Goal: Information Seeking & Learning: Learn about a topic

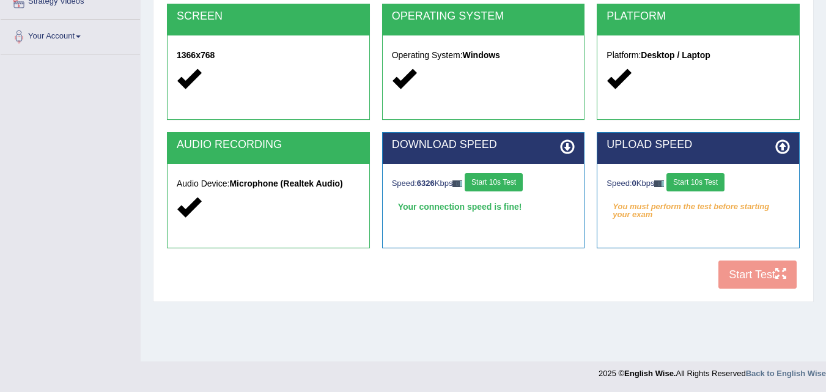
click at [747, 279] on div "COOKIES Cookies Enabled JAVASCRIPT Javascript Enabled BROWSER Browser: Chrome S…" at bounding box center [483, 85] width 639 height 420
click at [511, 180] on button "Start 10s Test" at bounding box center [494, 182] width 58 height 18
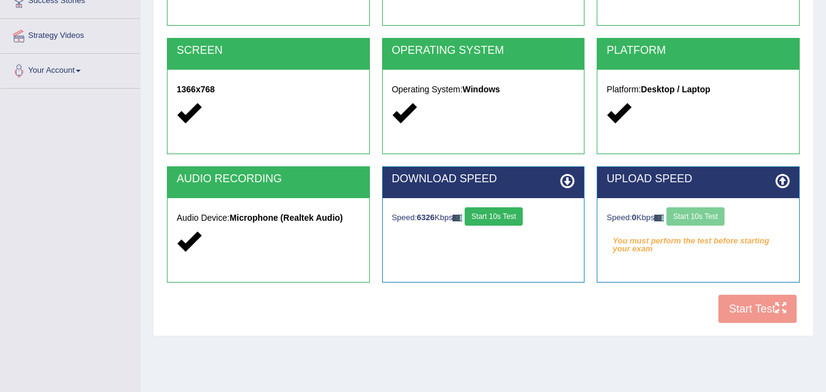
scroll to position [6, 0]
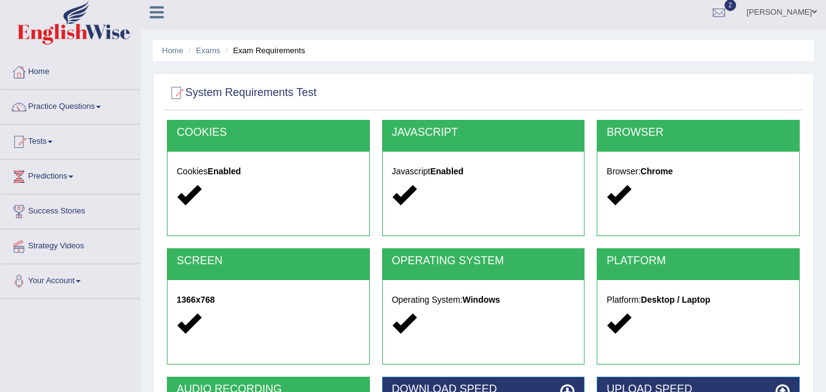
click at [90, 108] on link "Practice Questions" at bounding box center [70, 105] width 139 height 31
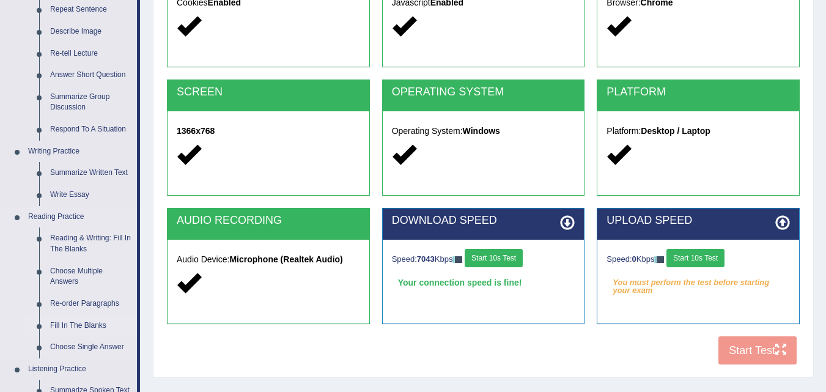
scroll to position [250, 0]
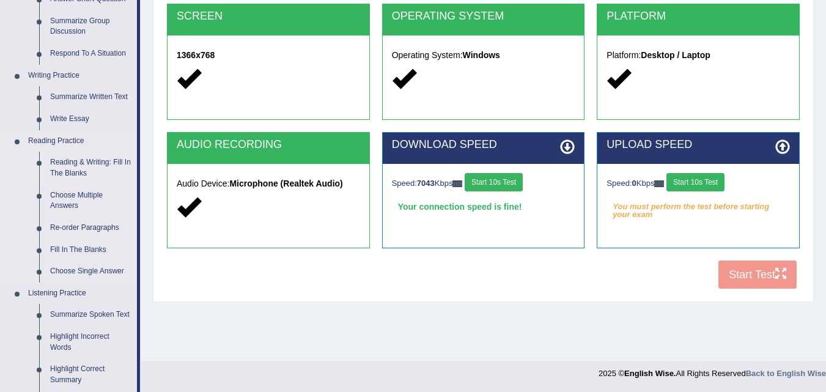
click at [83, 163] on link "Reading & Writing: Fill In The Blanks" at bounding box center [91, 168] width 92 height 32
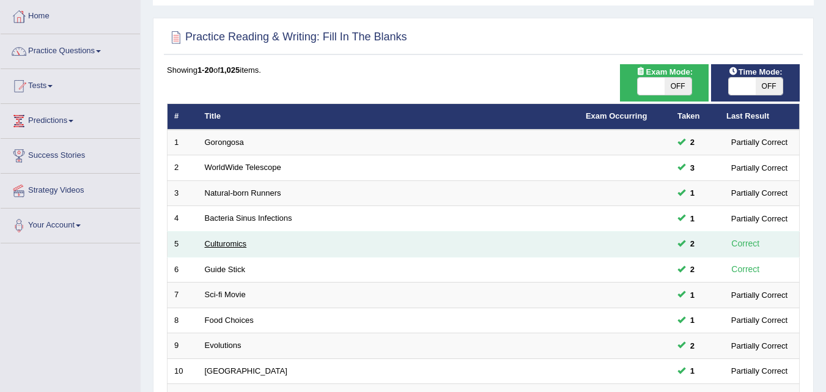
click at [238, 240] on link "Culturomics" at bounding box center [226, 243] width 42 height 9
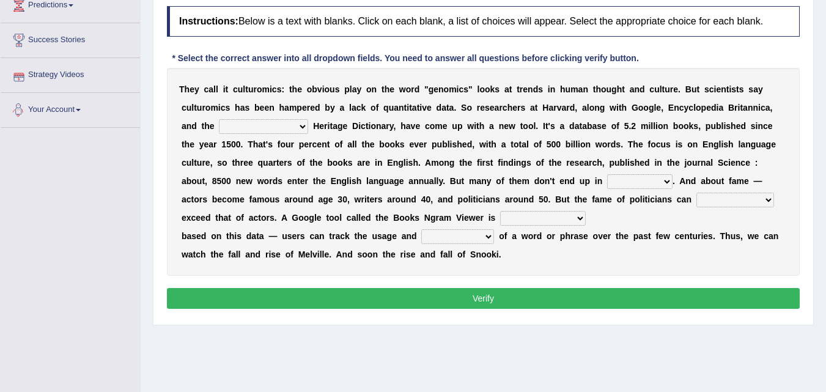
scroll to position [183, 0]
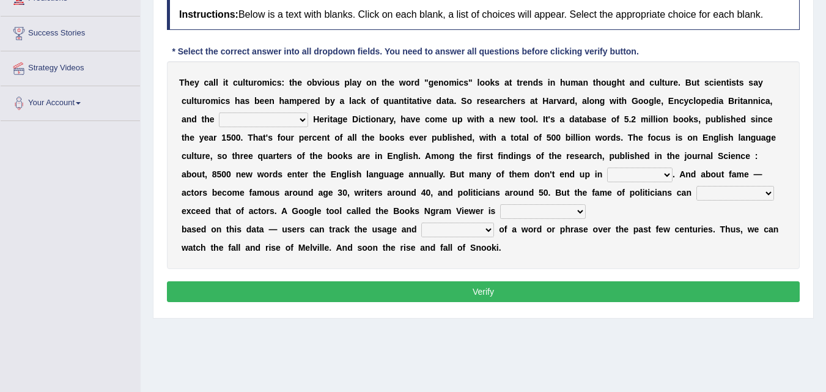
click at [284, 116] on select "Mettlesome Silicon Acetaminophen American" at bounding box center [263, 120] width 89 height 15
select select "Acetaminophen"
click at [219, 113] on select "Mettlesome Silicon Acetaminophen American" at bounding box center [263, 120] width 89 height 15
click at [632, 175] on select "veterinaries fairies dictionaries smithies" at bounding box center [639, 175] width 65 height 15
select select "dictionaries"
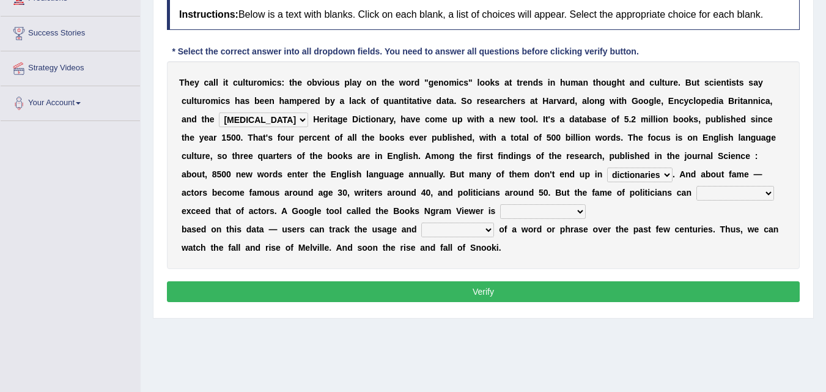
click at [607, 168] on select "veterinaries fairies dictionaries smithies" at bounding box center [639, 175] width 65 height 15
click at [726, 193] on select "intelligibly eventually venturesomely preferably" at bounding box center [735, 193] width 78 height 15
select select "eventually"
click at [696, 186] on select "intelligibly eventually venturesomely preferably" at bounding box center [735, 193] width 78 height 15
click at [751, 193] on select "intelligibly eventually venturesomely preferably" at bounding box center [735, 193] width 78 height 15
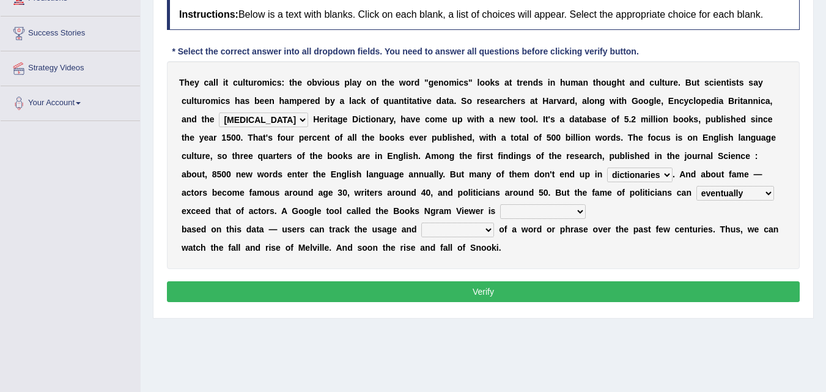
click at [629, 259] on div "T h e y c a l l i t c u l t u r o m i c s : t h e o b v i o u s p l a y o n t h…" at bounding box center [483, 165] width 633 height 208
click at [544, 207] on select "nonoccupational nonbreakable trainable available" at bounding box center [543, 211] width 86 height 15
select select "available"
click at [500, 204] on select "nonoccupational nonbreakable trainable available" at bounding box center [543, 211] width 86 height 15
click at [479, 222] on div "T h e y c a l l i t c u l t u r o m i c s : t h e o b v i o u s p l a y o n t h…" at bounding box center [483, 165] width 633 height 208
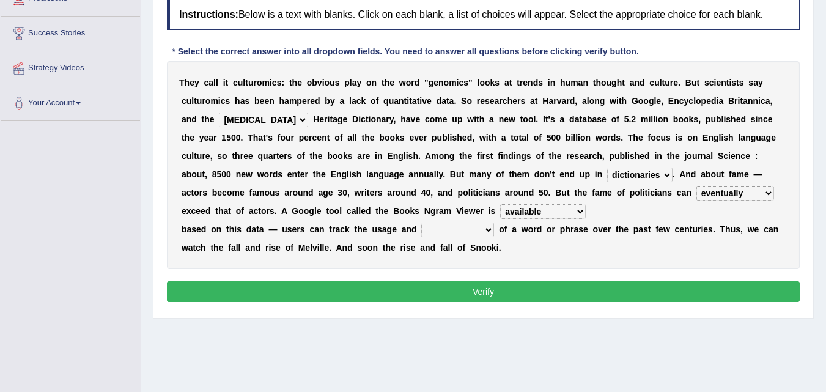
click at [479, 226] on select "frequency derisory drearily inappreciably" at bounding box center [457, 230] width 73 height 15
select select "frequency"
click at [421, 223] on select "frequency derisory drearily inappreciably" at bounding box center [457, 230] width 73 height 15
click at [753, 194] on select "intelligibly eventually venturesomely preferably" at bounding box center [735, 193] width 78 height 15
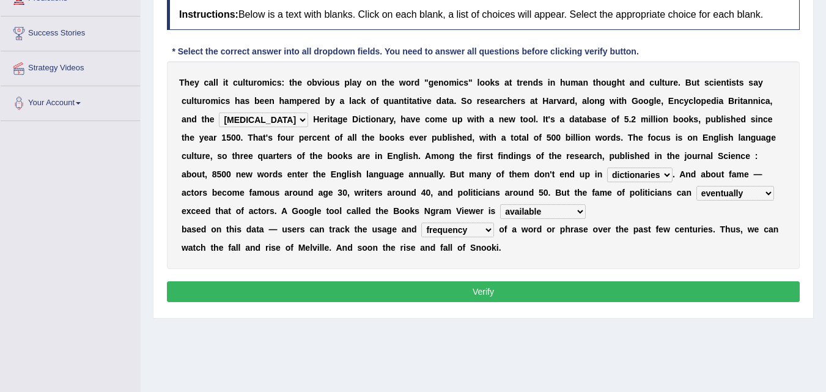
click at [663, 292] on button "Verify" at bounding box center [483, 291] width 633 height 21
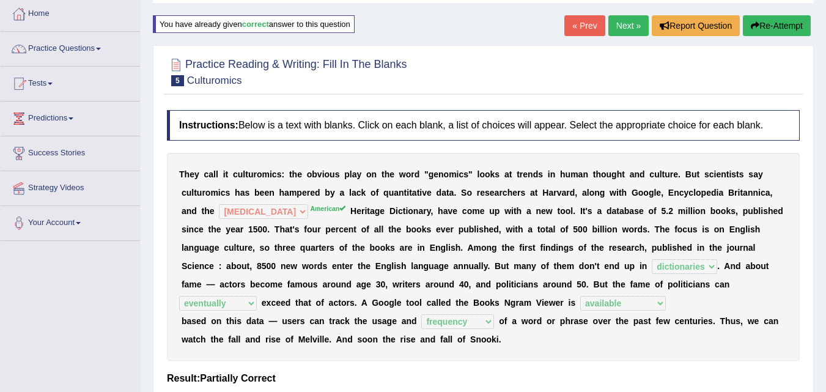
scroll to position [0, 0]
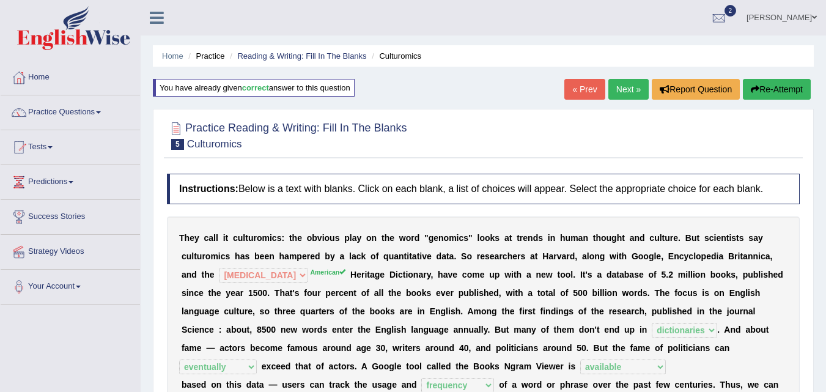
click at [630, 94] on link "Next »" at bounding box center [628, 89] width 40 height 21
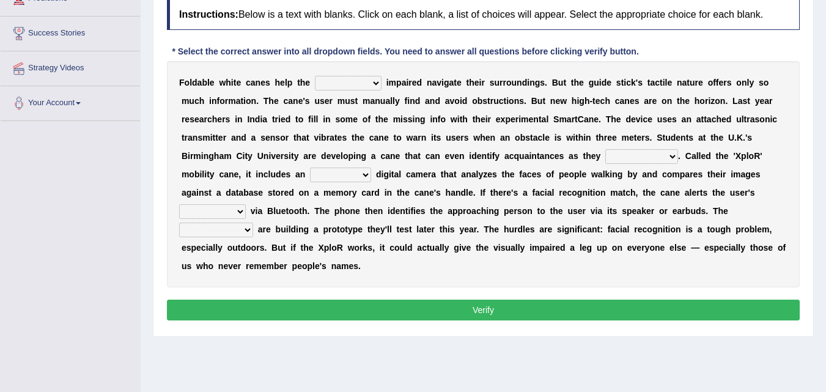
click at [354, 82] on select "felicity insensitivity visually malleability" at bounding box center [348, 83] width 67 height 15
select select "visually"
click at [315, 76] on select "felicity insensitivity visually malleability" at bounding box center [348, 83] width 67 height 15
click at [624, 152] on select "likelihood throat northernmost approach" at bounding box center [641, 156] width 73 height 15
select select "approach"
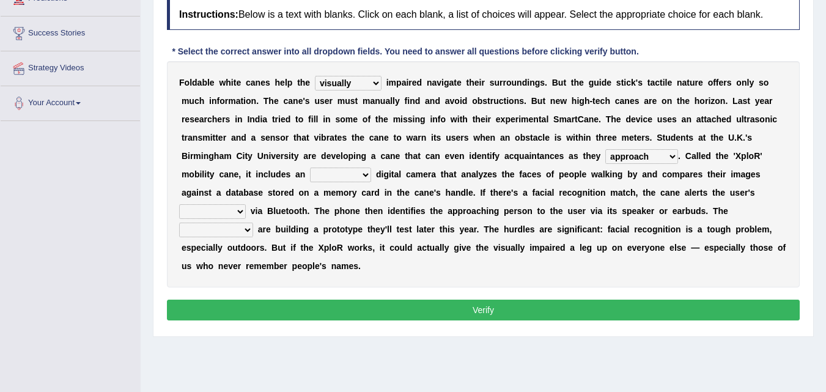
click at [605, 149] on select "likelihood throat northernmost approach" at bounding box center [641, 156] width 73 height 15
click at [664, 155] on select "likelihood throat northernmost approach" at bounding box center [641, 156] width 73 height 15
click at [346, 179] on select "untested embedded deadest skinhead" at bounding box center [340, 175] width 61 height 15
select select "untested"
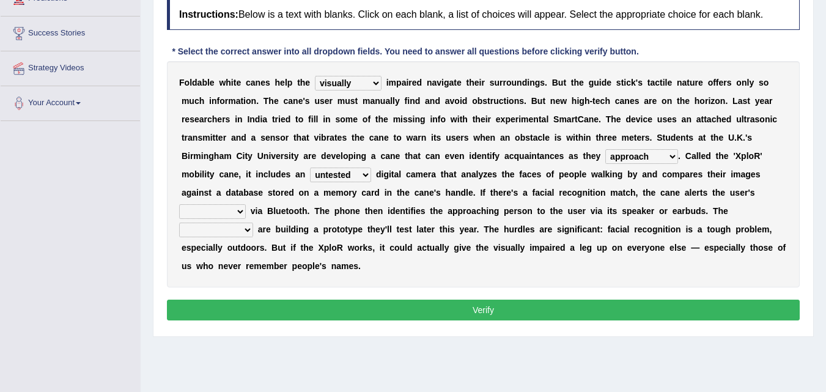
click at [310, 168] on select "untested embedded deadest skinhead" at bounding box center [340, 175] width 61 height 15
click at [218, 216] on select "waterborne alone smartphone postpone" at bounding box center [212, 211] width 67 height 15
click at [179, 204] on select "waterborne alone smartphone postpone" at bounding box center [212, 211] width 67 height 15
click at [234, 229] on select "jurisprudence bootless students jukebox" at bounding box center [216, 230] width 74 height 15
click at [237, 204] on select "waterborne alone smartphone postpone" at bounding box center [212, 211] width 67 height 15
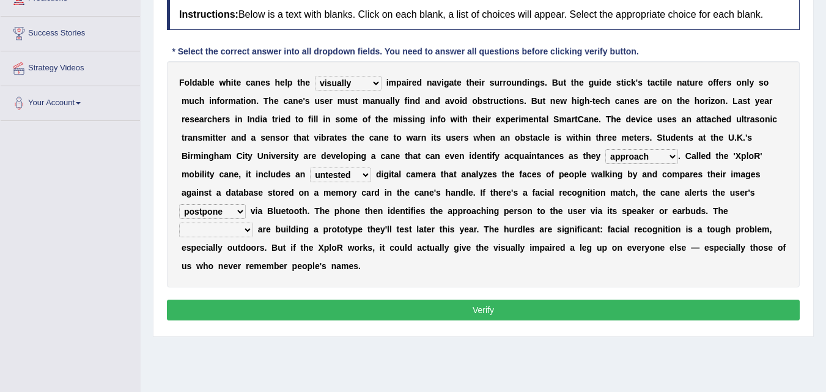
select select "smartphone"
click at [179, 204] on select "waterborne alone smartphone postpone" at bounding box center [212, 211] width 67 height 15
click at [235, 223] on select "jurisprudence bootless students jukebox" at bounding box center [216, 230] width 74 height 15
select select "students"
click at [179, 223] on select "jurisprudence bootless students jukebox" at bounding box center [216, 230] width 74 height 15
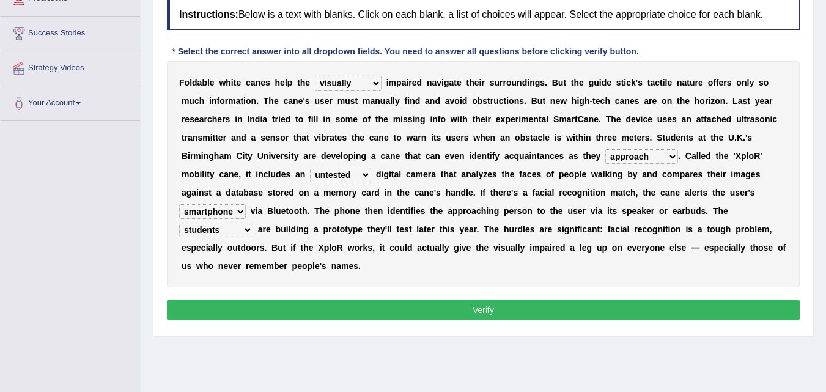
click at [370, 84] on select "felicity insensitivity visually malleability" at bounding box center [348, 83] width 67 height 15
click at [469, 148] on div "F o l d a b l e w h i t e c a n e s h e l p t h e felicity insensitivity visual…" at bounding box center [483, 174] width 633 height 226
click at [434, 308] on button "Verify" at bounding box center [483, 310] width 633 height 21
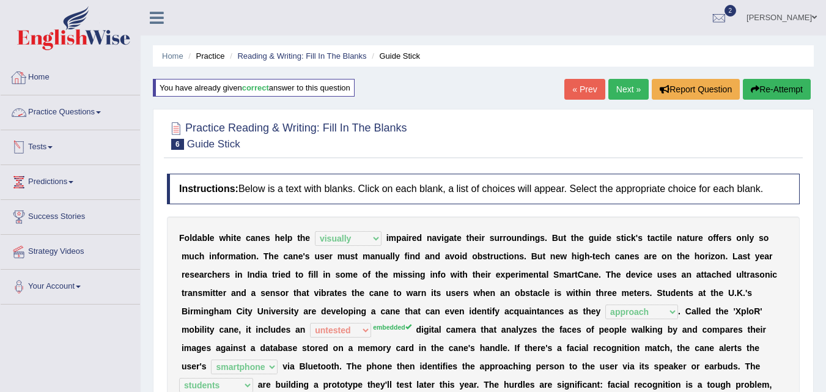
click at [83, 114] on link "Practice Questions" at bounding box center [70, 110] width 139 height 31
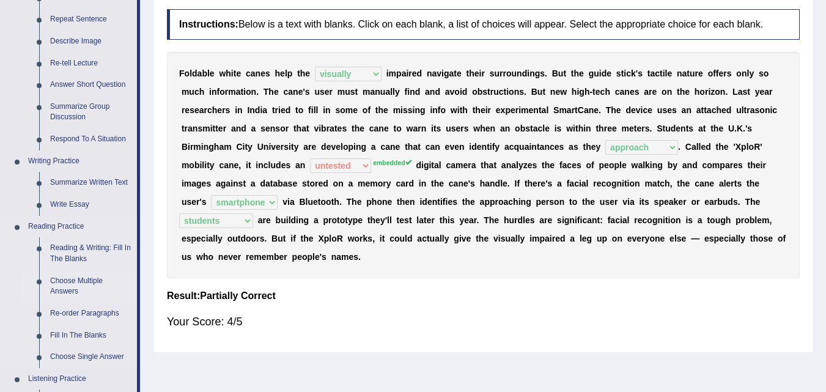
scroll to position [183, 0]
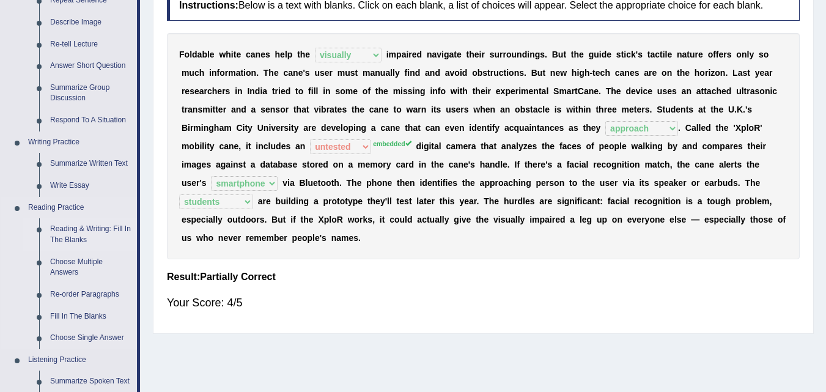
click at [97, 231] on link "Reading & Writing: Fill In The Blanks" at bounding box center [91, 234] width 92 height 32
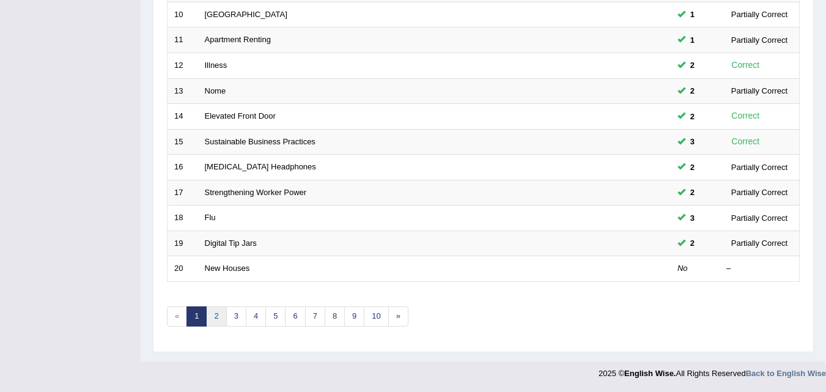
click at [216, 316] on link "2" at bounding box center [216, 316] width 20 height 20
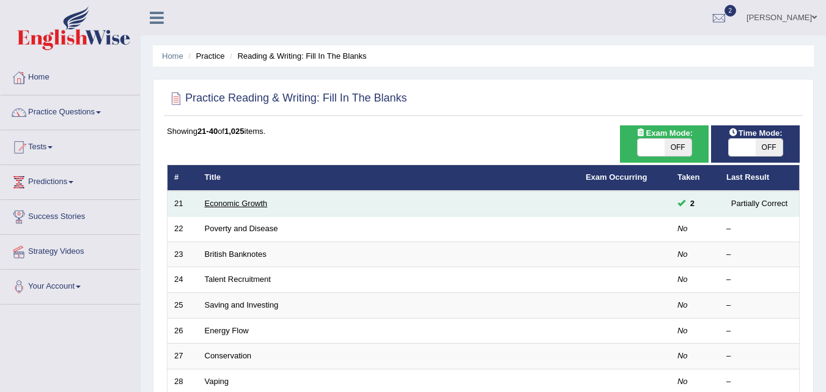
click at [259, 202] on link "Economic Growth" at bounding box center [236, 203] width 63 height 9
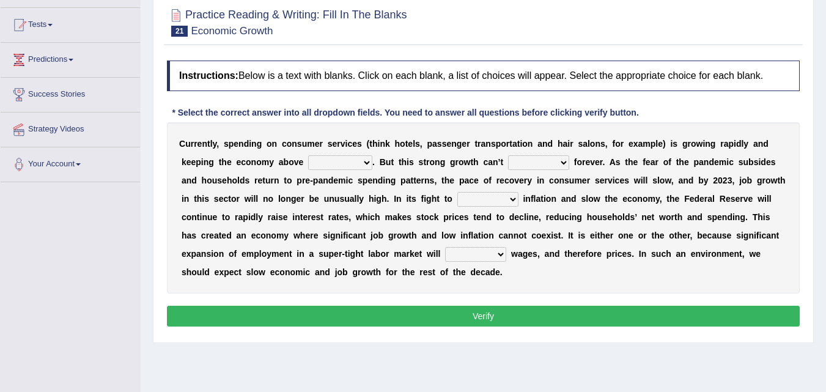
click at [363, 161] on select "board water all themselves" at bounding box center [340, 162] width 64 height 15
select select "themselves"
click at [308, 155] on select "board water all themselves" at bounding box center [340, 162] width 64 height 15
click at [525, 161] on select "perceive persist stride underlie" at bounding box center [538, 162] width 61 height 15
select select "persist"
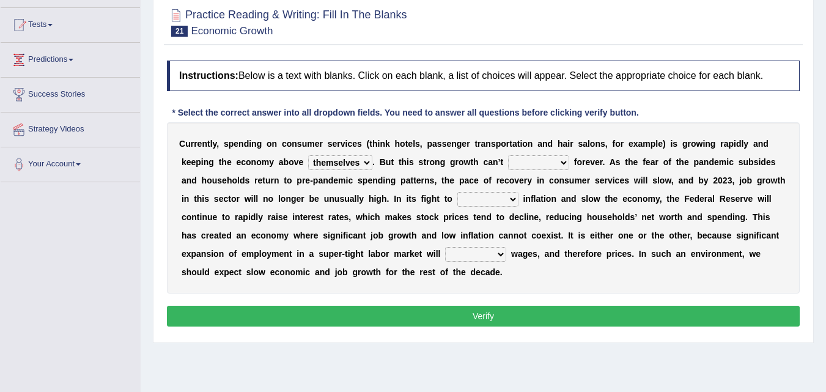
click at [508, 155] on select "perceive persist stride underlie" at bounding box center [538, 162] width 61 height 15
click at [546, 159] on select "perceive persist stride underlie" at bounding box center [538, 162] width 61 height 15
click at [490, 198] on select "inflow disarm tame distaste" at bounding box center [487, 199] width 61 height 15
select select "tame"
click at [457, 192] on select "inflow disarm tame distaste" at bounding box center [487, 199] width 61 height 15
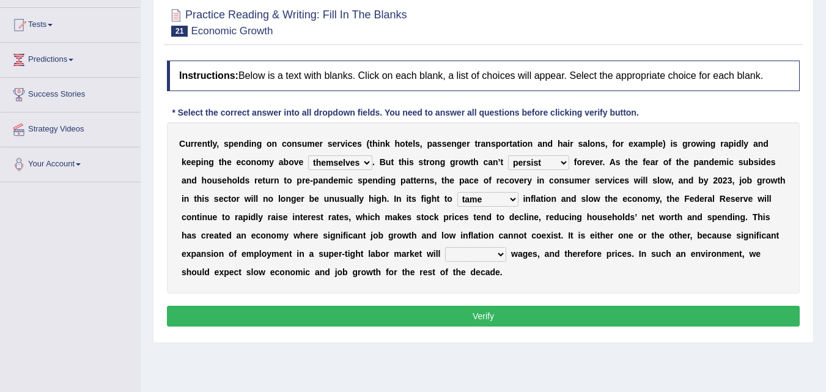
click at [482, 255] on select "precede rupture accede accelerate" at bounding box center [475, 254] width 61 height 15
select select "accelerate"
click at [445, 247] on select "precede rupture accede accelerate" at bounding box center [475, 254] width 61 height 15
click at [497, 313] on button "Verify" at bounding box center [483, 316] width 633 height 21
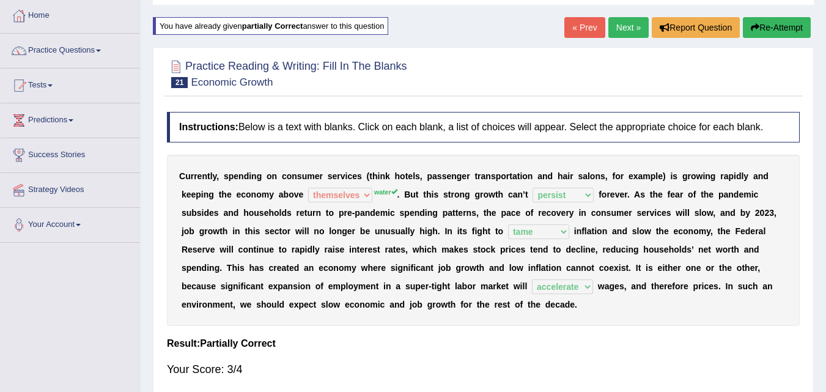
scroll to position [61, 0]
click at [624, 28] on link "Next »" at bounding box center [628, 28] width 40 height 21
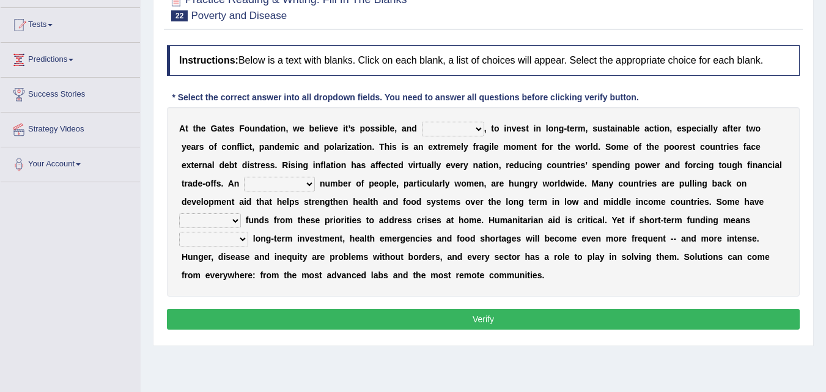
click at [468, 128] on select "impaired impalpable imperative impressive" at bounding box center [453, 129] width 62 height 15
select select "impressive"
click at [422, 122] on select "impaired impalpable imperative impressive" at bounding box center [453, 129] width 62 height 15
click at [299, 187] on select "alarming unintentional implicit absolute" at bounding box center [279, 184] width 71 height 15
select select "implicit"
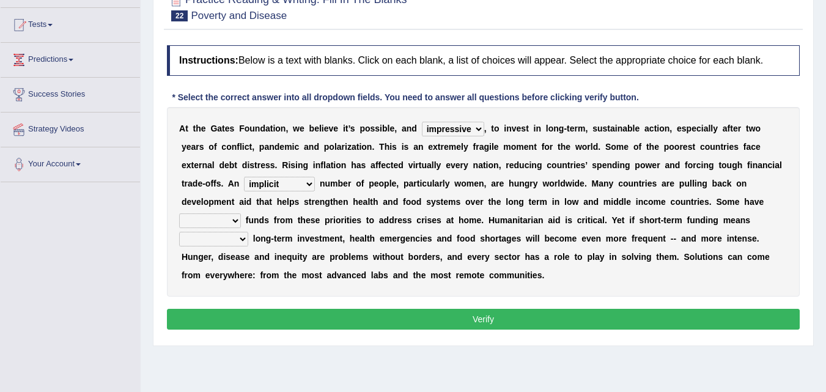
click at [244, 177] on select "alarming unintentional implicit absolute" at bounding box center [279, 184] width 71 height 15
click at [234, 219] on select "rebounded expended recouped redirected" at bounding box center [210, 220] width 62 height 15
select select "rebounded"
click at [179, 213] on select "rebounded expended recouped redirected" at bounding box center [210, 220] width 62 height 15
click at [242, 242] on select "emphasizing alerting covening neglecting" at bounding box center [213, 239] width 69 height 15
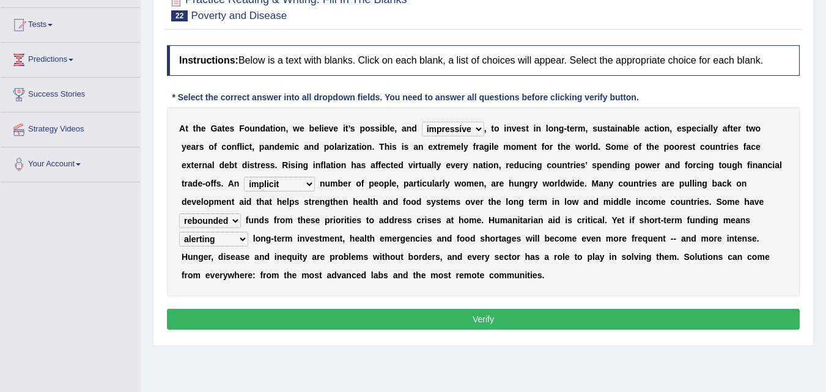
click at [179, 232] on select "emphasizing alerting covening neglecting" at bounding box center [213, 239] width 69 height 15
click at [225, 242] on select "emphasizing alerting covening neglecting" at bounding box center [213, 239] width 69 height 15
select select "emphasizing"
click at [179, 232] on select "emphasizing alerting covening neglecting" at bounding box center [213, 239] width 69 height 15
click at [237, 239] on select "emphasizing alerting covening neglecting" at bounding box center [213, 239] width 69 height 15
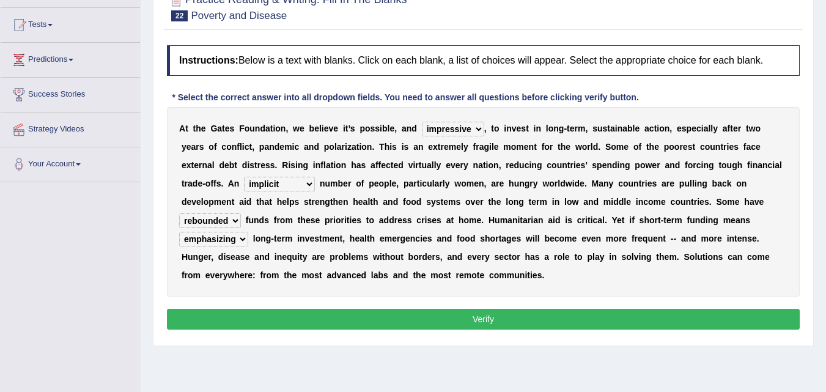
click at [179, 232] on select "emphasizing alerting covening neglecting" at bounding box center [213, 239] width 69 height 15
click at [231, 216] on select "rebounded expended recouped redirected" at bounding box center [210, 220] width 62 height 15
click at [356, 215] on b "s" at bounding box center [358, 220] width 5 height 10
click at [289, 183] on select "alarming unintentional implicit absolute" at bounding box center [279, 184] width 71 height 15
click at [388, 220] on b "d" at bounding box center [387, 220] width 6 height 10
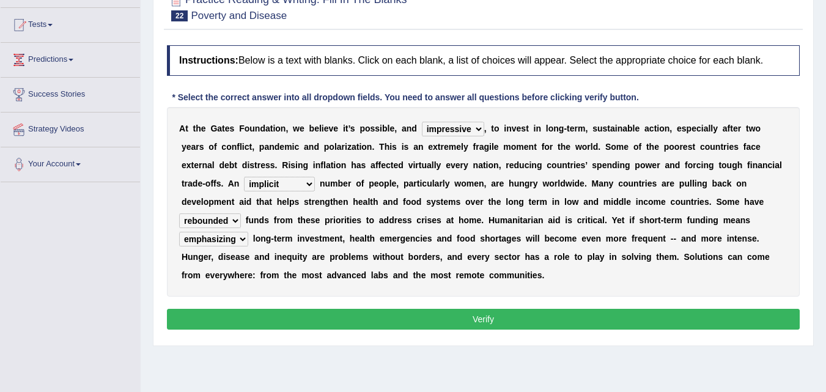
click at [468, 125] on select "impaired impalpable imperative impressive" at bounding box center [453, 129] width 62 height 15
select select "impaired"
click at [422, 122] on select "impaired impalpable imperative impressive" at bounding box center [453, 129] width 62 height 15
click at [309, 182] on select "alarming unintentional implicit absolute" at bounding box center [279, 184] width 71 height 15
click at [244, 177] on select "alarming unintentional implicit absolute" at bounding box center [279, 184] width 71 height 15
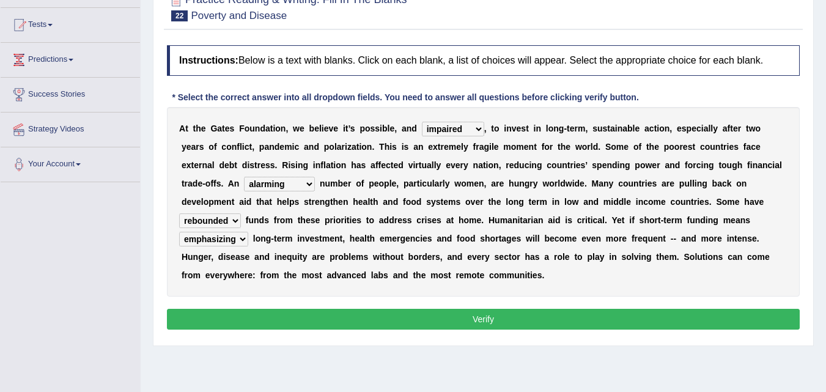
click at [300, 182] on select "alarming unintentional implicit absolute" at bounding box center [279, 184] width 71 height 15
select select "implicit"
click at [244, 177] on select "alarming unintentional implicit absolute" at bounding box center [279, 184] width 71 height 15
click at [400, 322] on button "Verify" at bounding box center [483, 319] width 633 height 21
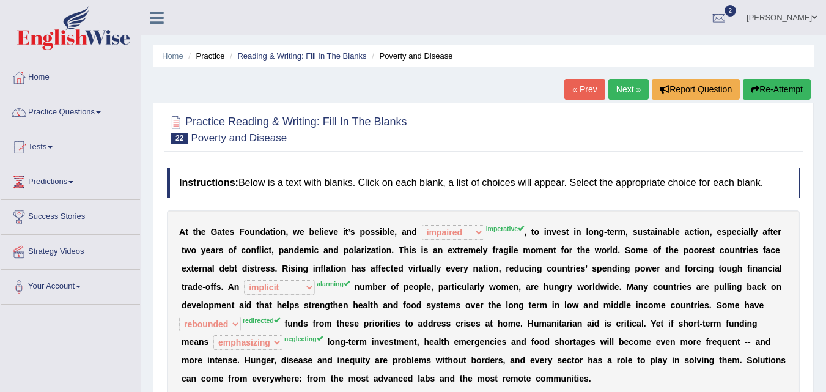
click at [766, 90] on button "Re-Attempt" at bounding box center [777, 89] width 68 height 21
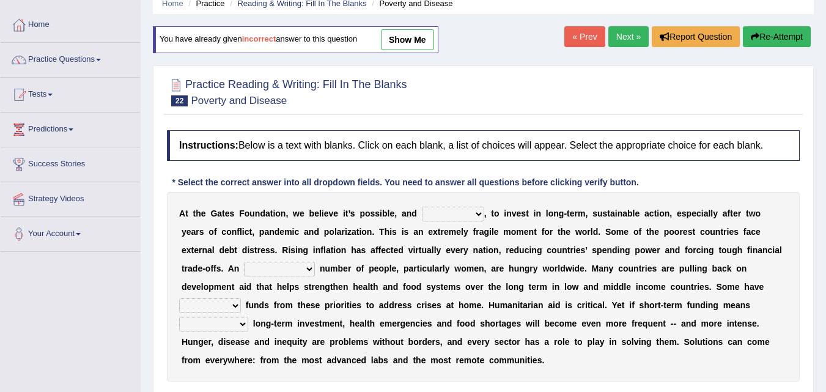
scroll to position [122, 0]
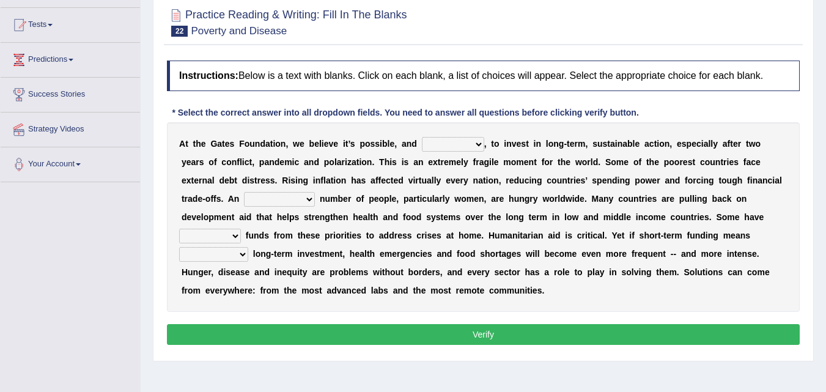
click at [471, 144] on select "impaired impalpable imperative impressive" at bounding box center [453, 144] width 62 height 15
select select "imperative"
click at [422, 137] on select "impaired impalpable imperative impressive" at bounding box center [453, 144] width 62 height 15
click at [304, 198] on select "alarming unintentional implicit absolute" at bounding box center [279, 199] width 71 height 15
select select "alarming"
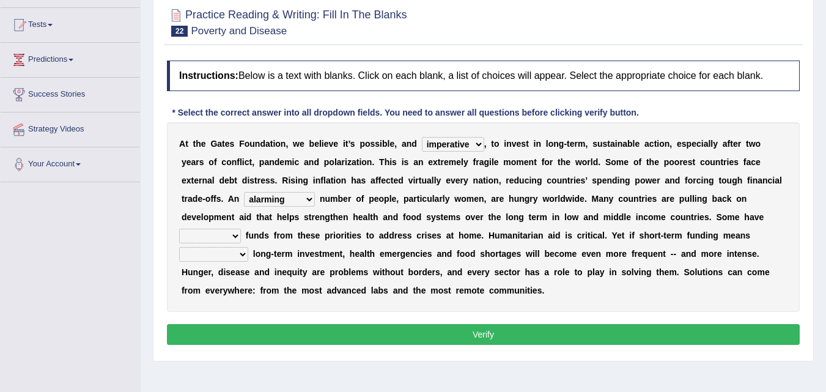
click at [244, 192] on select "alarming unintentional implicit absolute" at bounding box center [279, 199] width 71 height 15
click at [223, 238] on select "rebounded expended recouped redirected" at bounding box center [210, 236] width 62 height 15
select select "expended"
click at [179, 229] on select "rebounded expended recouped redirected" at bounding box center [210, 236] width 62 height 15
click at [208, 249] on select "emphasizing alerting covening neglecting" at bounding box center [213, 254] width 69 height 15
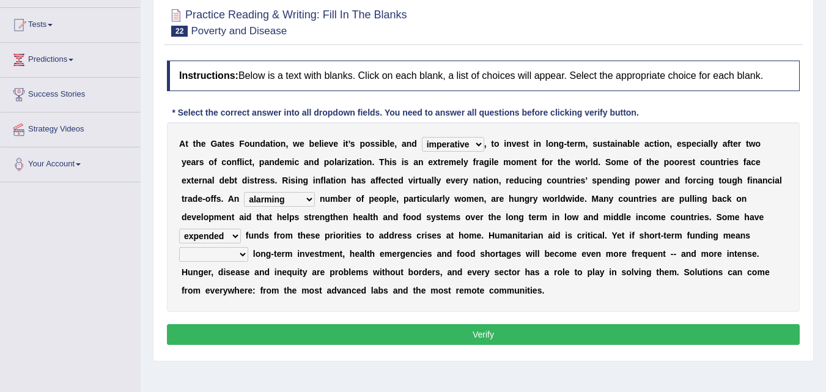
select select "neglecting"
click at [179, 247] on select "emphasizing alerting covening neglecting" at bounding box center [213, 254] width 69 height 15
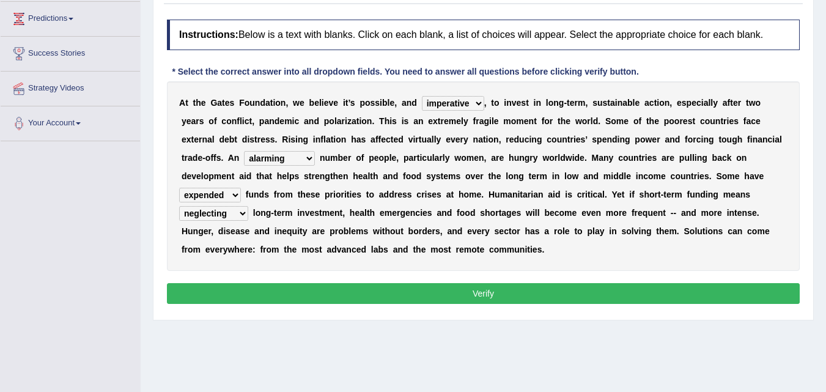
scroll to position [183, 0]
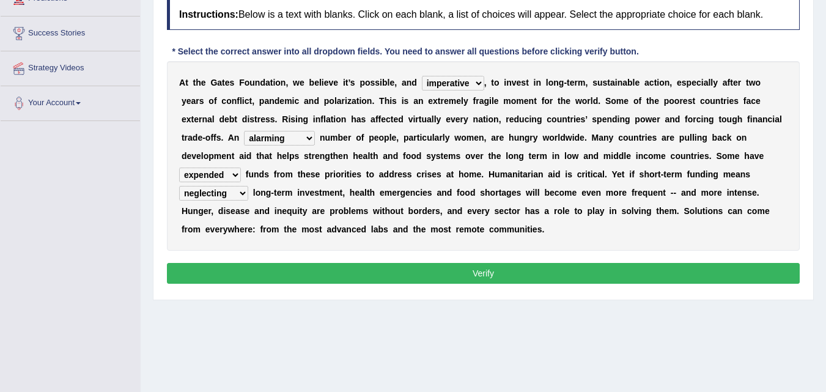
click at [411, 266] on button "Verify" at bounding box center [483, 273] width 633 height 21
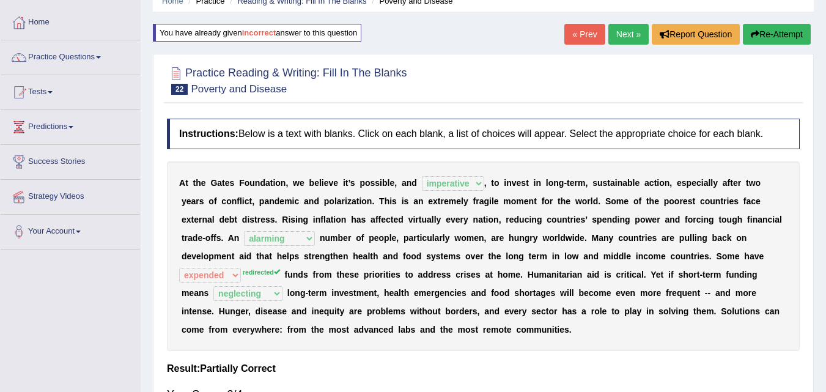
scroll to position [0, 0]
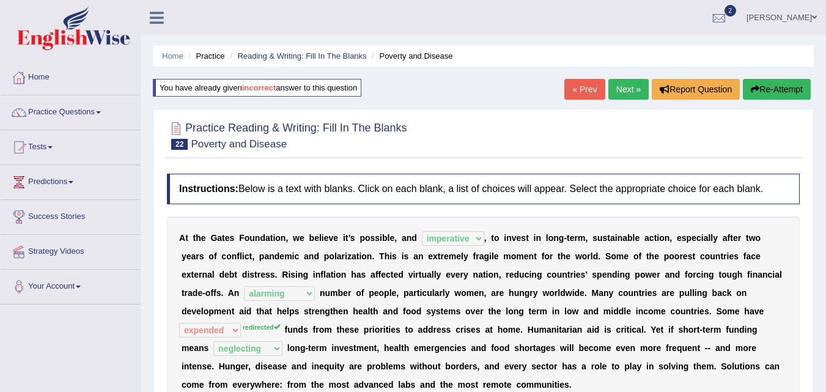
click at [625, 90] on link "Next »" at bounding box center [628, 89] width 40 height 21
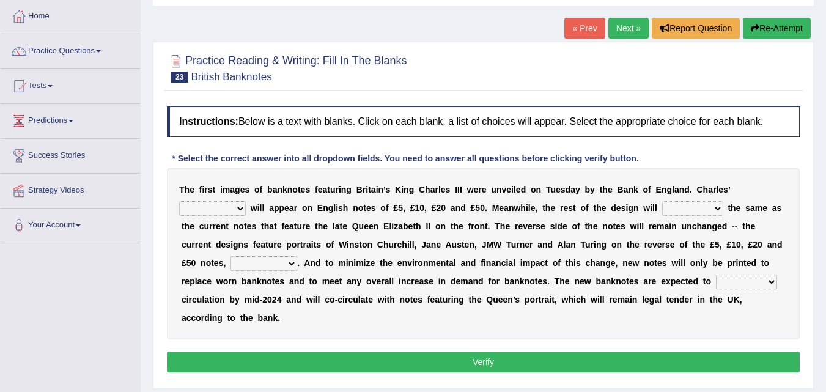
click at [232, 204] on select "cornerstone portion plagiarism portrait" at bounding box center [212, 208] width 67 height 15
select select "plagiarism"
click at [179, 201] on select "cornerstone portion plagiarism portrait" at bounding box center [212, 208] width 67 height 15
click at [669, 207] on select "remain surpass signify replicate" at bounding box center [692, 208] width 61 height 15
select select "signify"
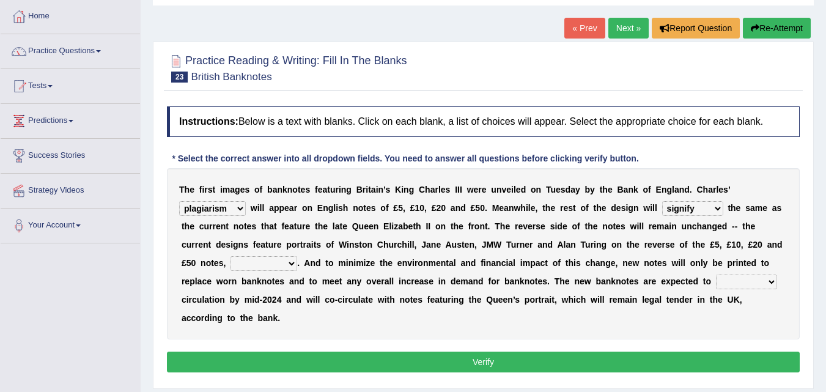
click at [662, 201] on select "remain surpass signify replicate" at bounding box center [692, 208] width 61 height 15
click at [707, 209] on select "remain surpass signify replicate" at bounding box center [692, 208] width 61 height 15
click at [655, 329] on div "T h e f i r s t i m a g e s o f b a n k n o t e s f e a t u r i n g B r i t a i…" at bounding box center [483, 253] width 633 height 171
click at [277, 263] on select "pervasively variously audaciously respectively" at bounding box center [264, 263] width 67 height 15
select select "respectively"
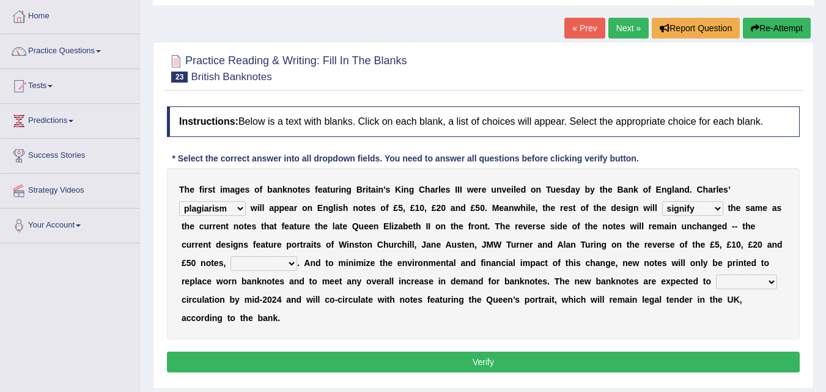
click at [231, 256] on select "pervasively variously audaciously respectively" at bounding box center [264, 263] width 67 height 15
click at [287, 264] on select "pervasively variously audaciously respectively" at bounding box center [264, 263] width 67 height 15
drag, startPoint x: 386, startPoint y: 322, endPoint x: 448, endPoint y: 317, distance: 62.0
click at [387, 322] on div "T h e f i r s t i m a g e s o f b a n k n o t e s f e a t u r i n g B r i t a i…" at bounding box center [483, 253] width 633 height 171
click at [758, 280] on select "hinge divert enter inoculate" at bounding box center [746, 282] width 61 height 15
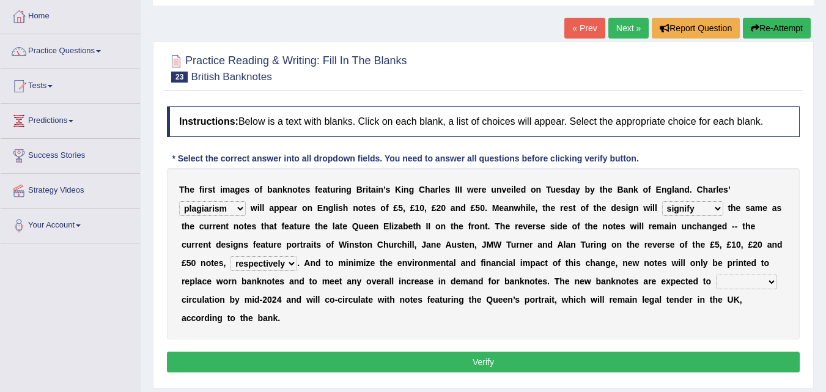
select select "enter"
click at [716, 275] on select "hinge divert enter inoculate" at bounding box center [746, 282] width 61 height 15
click at [753, 280] on select "hinge divert enter inoculate" at bounding box center [746, 282] width 61 height 15
click at [716, 275] on select "hinge divert enter inoculate" at bounding box center [746, 282] width 61 height 15
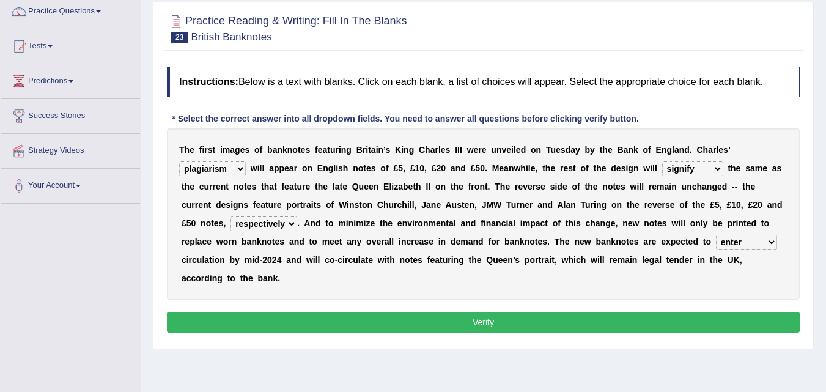
scroll to position [122, 0]
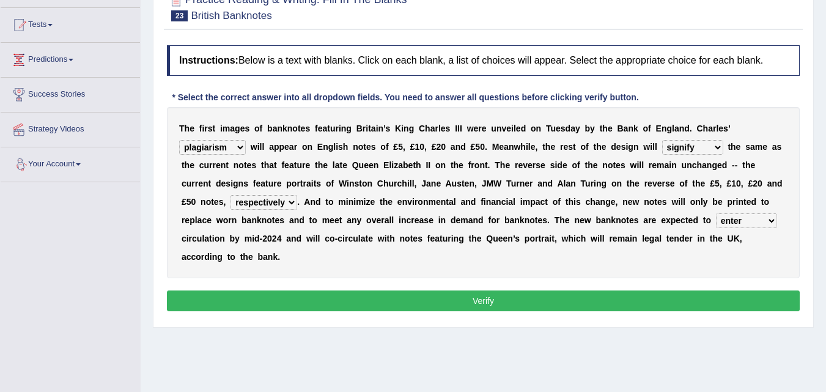
click at [240, 148] on select "cornerstone portion plagiarism portrait" at bounding box center [212, 147] width 67 height 15
click at [282, 236] on b at bounding box center [283, 239] width 5 height 10
click at [520, 293] on button "Verify" at bounding box center [483, 300] width 633 height 21
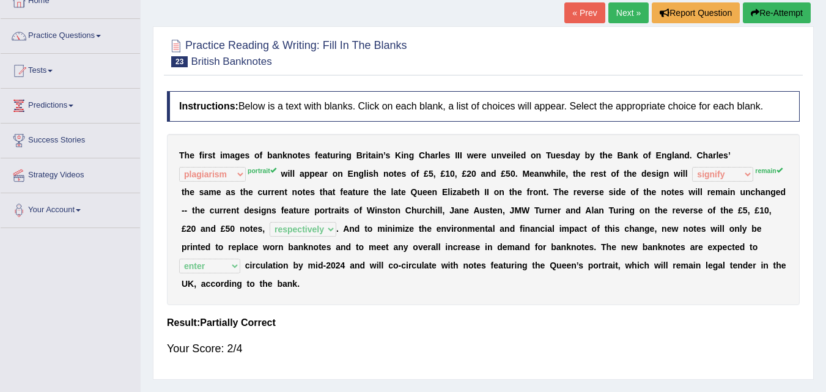
scroll to position [0, 0]
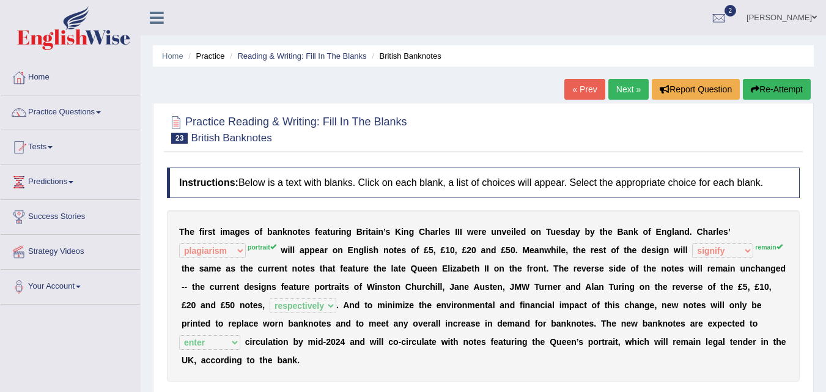
click at [766, 88] on button "Re-Attempt" at bounding box center [777, 89] width 68 height 21
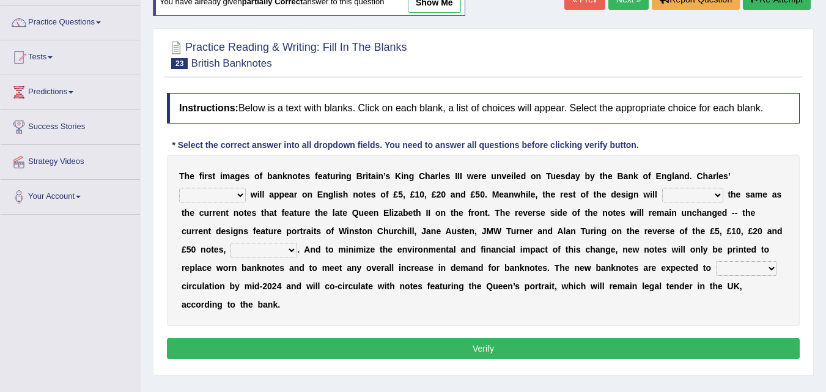
scroll to position [122, 0]
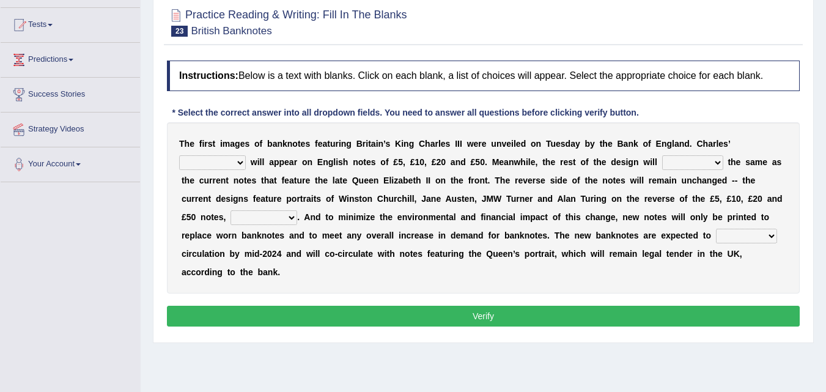
click at [230, 163] on select "cornerstone portion plagiarism portrait" at bounding box center [212, 162] width 67 height 15
select select "portion"
click at [179, 155] on select "cornerstone portion plagiarism portrait" at bounding box center [212, 162] width 67 height 15
click at [678, 149] on div "T h e f i r s t i m a g e s o f b a n k n o t e s f e a t u r i n g B r i t a i…" at bounding box center [483, 207] width 633 height 171
click at [679, 155] on div "T h e f i r s t i m a g e s o f b a n k n o t e s f e a t u r i n g B r i t a i…" at bounding box center [483, 207] width 633 height 171
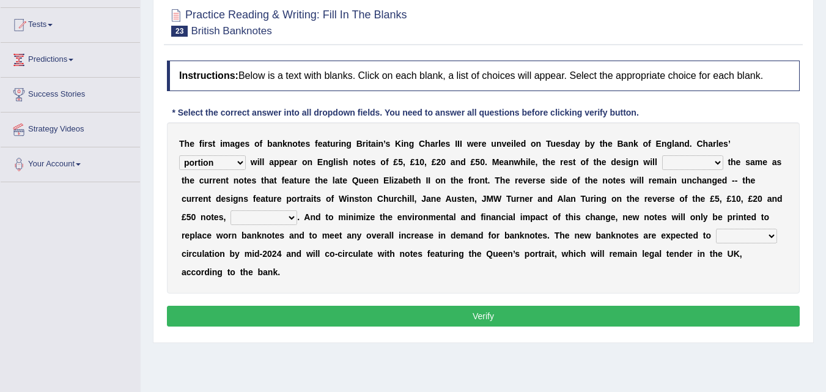
click at [679, 160] on select "remain surpass signify replicate" at bounding box center [692, 162] width 61 height 15
select select "remain"
click at [662, 155] on select "remain surpass signify replicate" at bounding box center [692, 162] width 61 height 15
click at [292, 214] on select "pervasively variously audaciously respectively" at bounding box center [264, 217] width 67 height 15
select select "respectively"
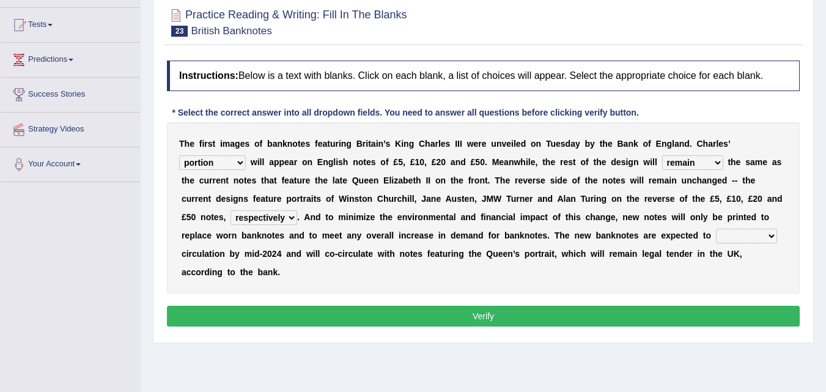
click at [231, 210] on select "pervasively variously audaciously respectively" at bounding box center [264, 217] width 67 height 15
click at [735, 239] on select "hinge divert enter inoculate" at bounding box center [746, 236] width 61 height 15
select select "enter"
click at [716, 229] on select "hinge divert enter inoculate" at bounding box center [746, 236] width 61 height 15
click at [747, 238] on select "hinge divert enter inoculate" at bounding box center [746, 236] width 61 height 15
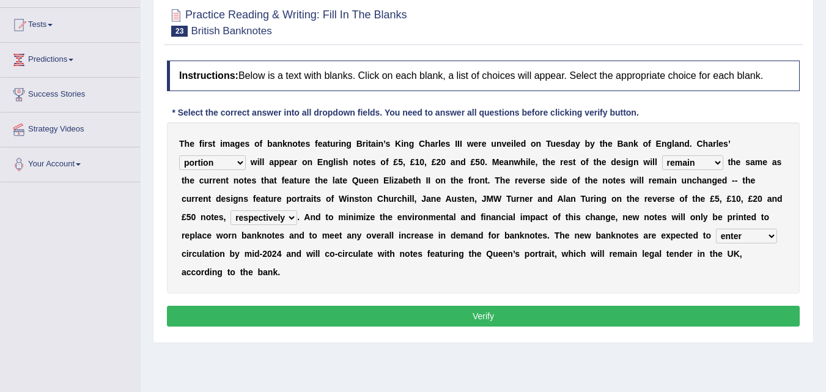
click at [625, 328] on div "Instructions: Below is a text with blanks. Click on each blank, a list of choic…" at bounding box center [483, 195] width 639 height 282
click at [622, 312] on button "Verify" at bounding box center [483, 316] width 633 height 21
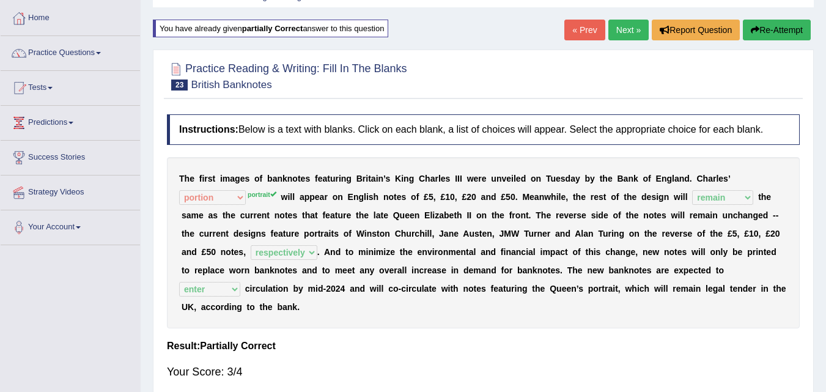
scroll to position [0, 0]
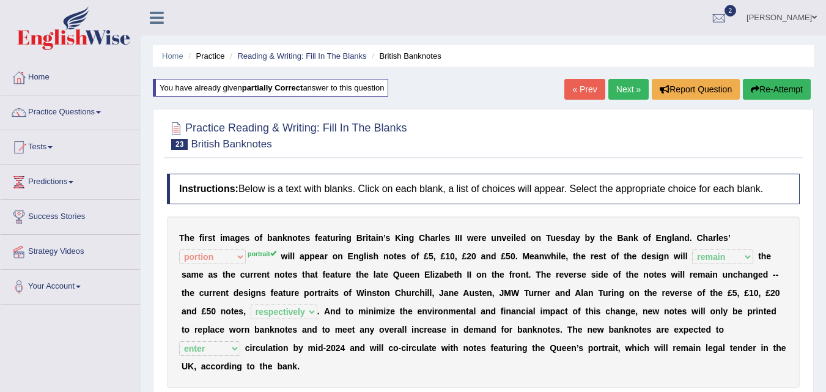
click at [630, 86] on link "Next »" at bounding box center [628, 89] width 40 height 21
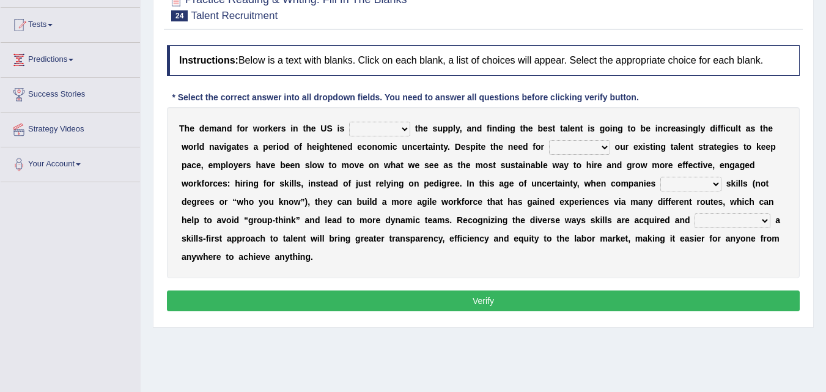
click at [380, 128] on select "outpacing falling flipping irrigating" at bounding box center [379, 129] width 61 height 15
select select "falling"
click at [349, 122] on select "outpacing falling flipping irrigating" at bounding box center [379, 129] width 61 height 15
click at [560, 150] on select "reveling reflecting revamping inverting" at bounding box center [579, 147] width 61 height 15
select select "inverting"
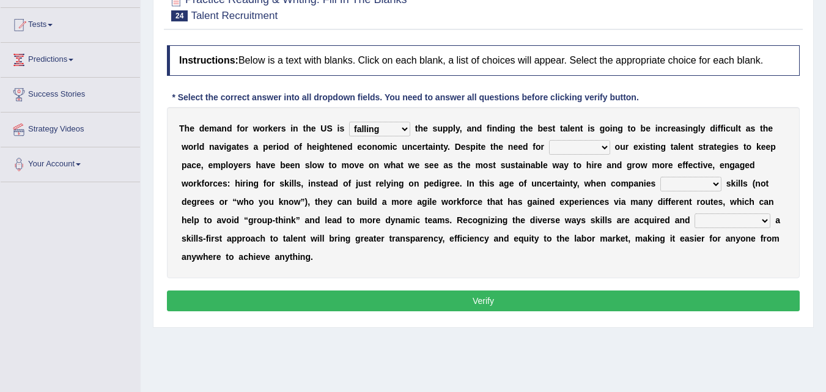
click at [549, 140] on select "reveling reflecting revamping inverting" at bounding box center [579, 147] width 61 height 15
click at [670, 185] on select "neglect prioritize worsen alleviate" at bounding box center [690, 184] width 61 height 15
click at [660, 177] on select "neglect prioritize worsen alleviate" at bounding box center [690, 184] width 61 height 15
click at [718, 218] on select "distinguishing digitizing attempting adopting" at bounding box center [733, 220] width 76 height 15
click at [714, 182] on select "neglect prioritize worsen alleviate" at bounding box center [690, 184] width 61 height 15
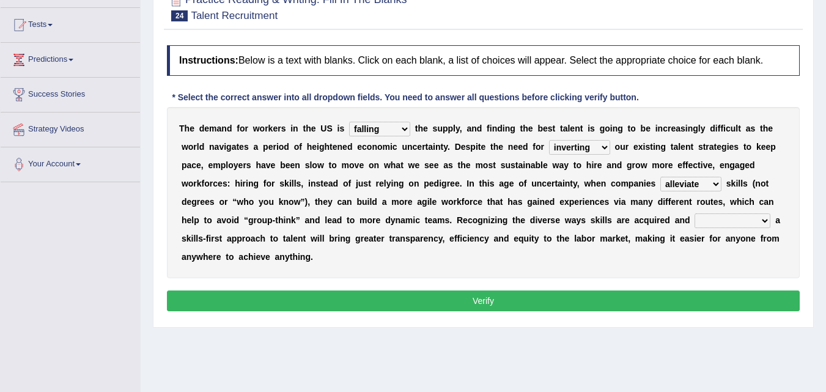
select select "prioritize"
click at [660, 177] on select "neglect prioritize worsen alleviate" at bounding box center [690, 184] width 61 height 15
click at [694, 175] on div "T h e d e m a n d f o r w o r k e r s i n t h e U S i s outpacing falling flipp…" at bounding box center [483, 192] width 633 height 171
click at [591, 146] on select "reveling reflecting revamping inverting" at bounding box center [579, 147] width 61 height 15
select select "reflecting"
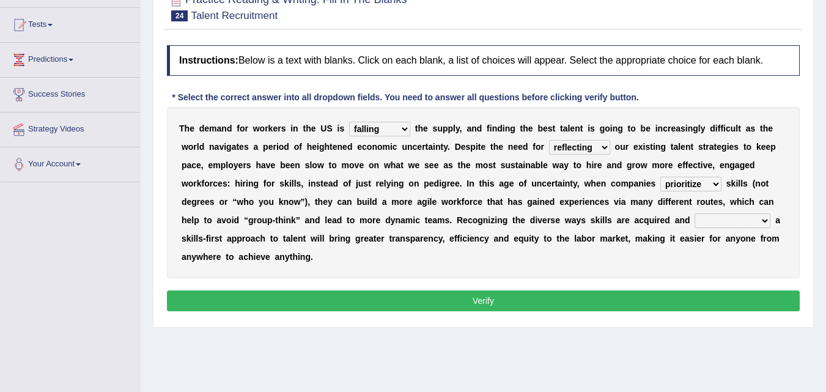
click at [549, 140] on select "reveling reflecting revamping inverting" at bounding box center [579, 147] width 61 height 15
click at [593, 145] on select "reveling reflecting revamping inverting" at bounding box center [579, 147] width 61 height 15
click at [391, 127] on select "outpacing falling flipping irrigating" at bounding box center [379, 129] width 61 height 15
click at [349, 122] on select "outpacing falling flipping irrigating" at bounding box center [379, 129] width 61 height 15
click at [402, 131] on select "outpacing falling flipping irrigating" at bounding box center [379, 129] width 61 height 15
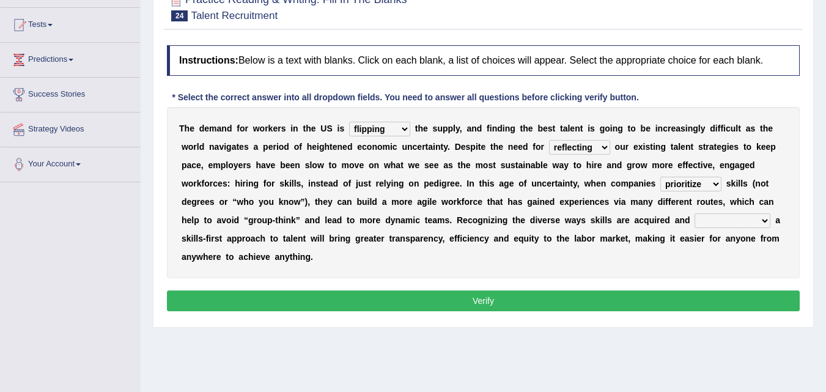
select select "falling"
click at [349, 122] on select "outpacing falling flipping irrigating" at bounding box center [379, 129] width 61 height 15
click at [717, 221] on select "distinguishing digitizing attempting adopting" at bounding box center [733, 220] width 76 height 15
select select "attempting"
click at [695, 213] on select "distinguishing digitizing attempting adopting" at bounding box center [733, 220] width 76 height 15
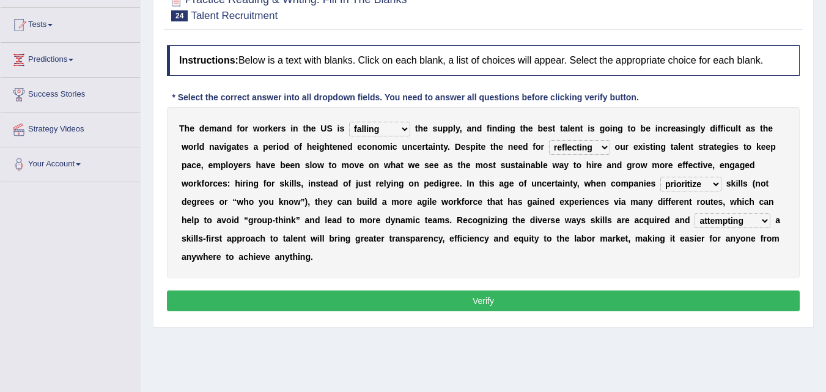
click at [719, 290] on button "Verify" at bounding box center [483, 300] width 633 height 21
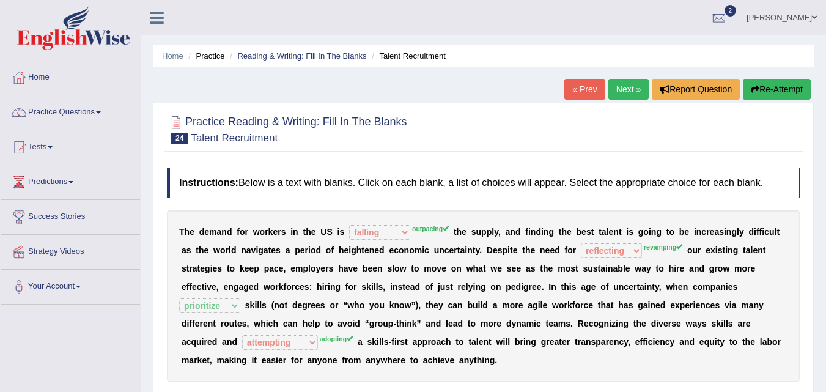
click at [760, 87] on button "Re-Attempt" at bounding box center [777, 89] width 68 height 21
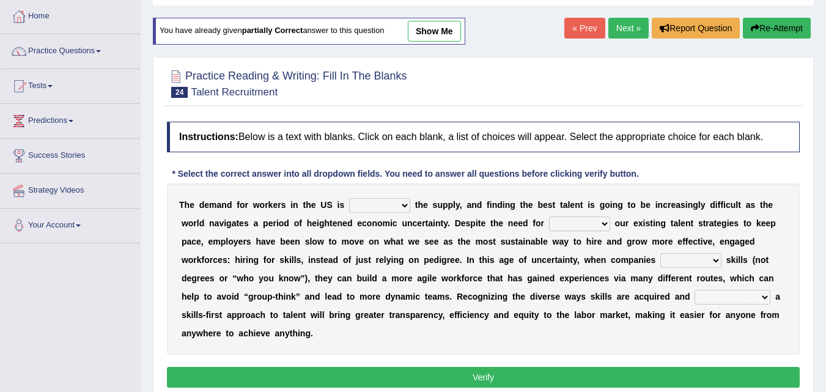
click at [397, 207] on select "outpacing falling flipping irrigating" at bounding box center [379, 205] width 61 height 15
select select "falling"
click at [349, 198] on select "outpacing falling flipping irrigating" at bounding box center [379, 205] width 61 height 15
click at [568, 221] on select "reveling reflecting revamping inverting" at bounding box center [579, 223] width 61 height 15
select select "inverting"
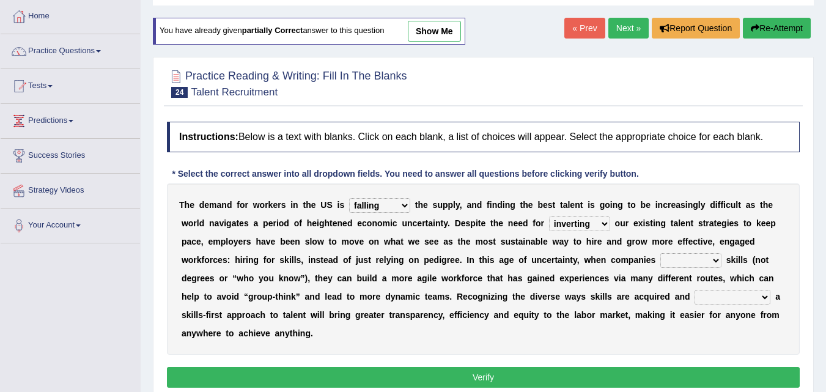
click at [549, 216] on select "reveling reflecting revamping inverting" at bounding box center [579, 223] width 61 height 15
click at [658, 253] on div "T h e d e m a n d f o r w o r k e r s i n t h e U S i s outpacing falling flipp…" at bounding box center [483, 268] width 633 height 171
click at [663, 262] on select "neglect prioritize worsen alleviate" at bounding box center [690, 260] width 61 height 15
select select "prioritize"
click at [660, 253] on select "neglect prioritize worsen alleviate" at bounding box center [690, 260] width 61 height 15
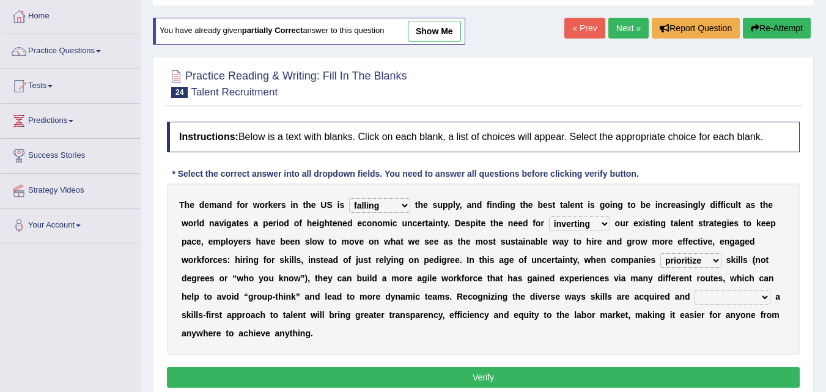
click at [717, 295] on select "distinguishing digitizing attempting adopting" at bounding box center [733, 297] width 76 height 15
select select "adopting"
click at [695, 290] on select "distinguishing digitizing attempting adopting" at bounding box center [733, 297] width 76 height 15
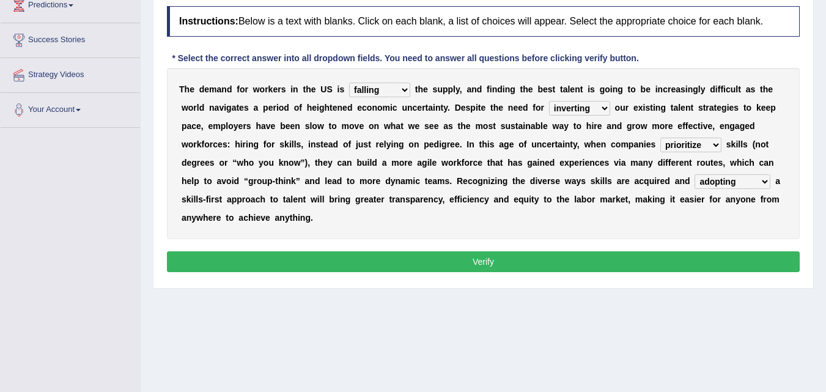
scroll to position [183, 0]
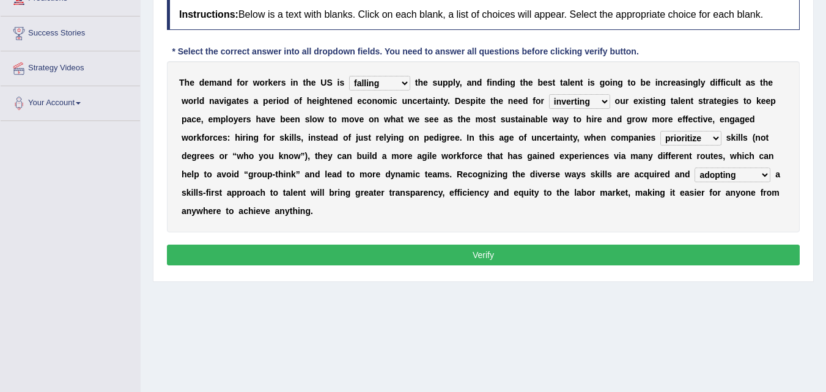
click at [574, 256] on button "Verify" at bounding box center [483, 255] width 633 height 21
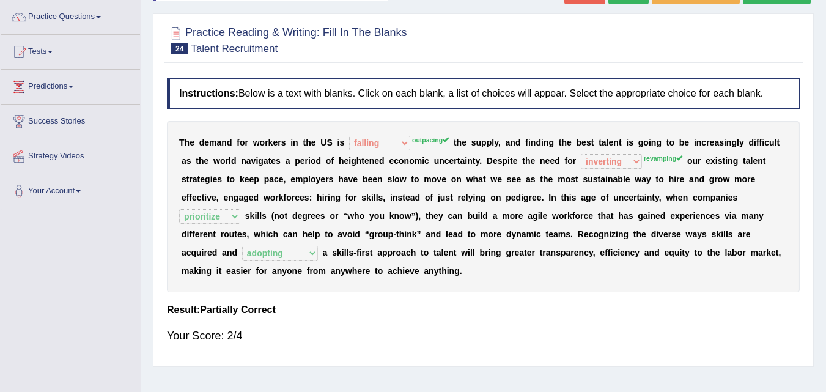
scroll to position [0, 0]
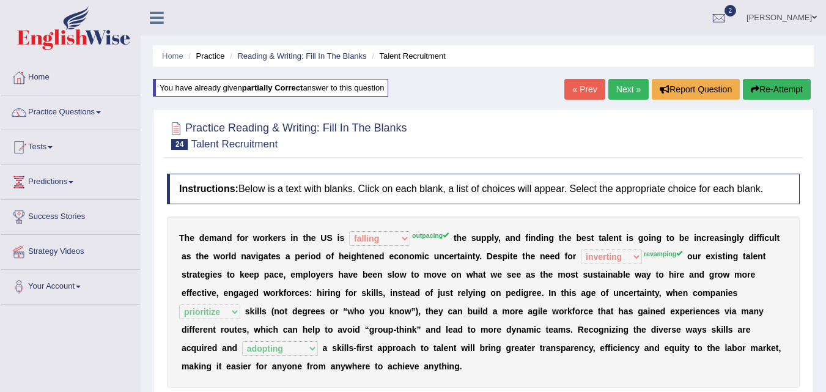
click at [633, 94] on link "Next »" at bounding box center [628, 89] width 40 height 21
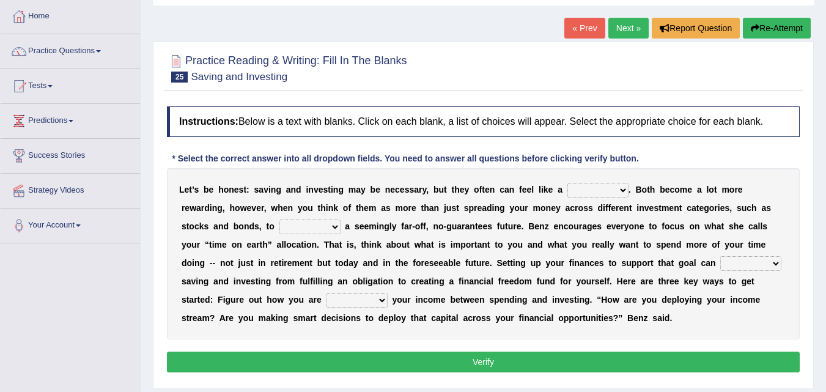
click at [593, 188] on select "nuance choice recidivist chore" at bounding box center [597, 190] width 61 height 15
select select "choice"
click at [567, 183] on select "nuance choice recidivist chore" at bounding box center [597, 190] width 61 height 15
click at [327, 232] on select "fulminate fund categorize fend" at bounding box center [309, 227] width 61 height 15
select select "fund"
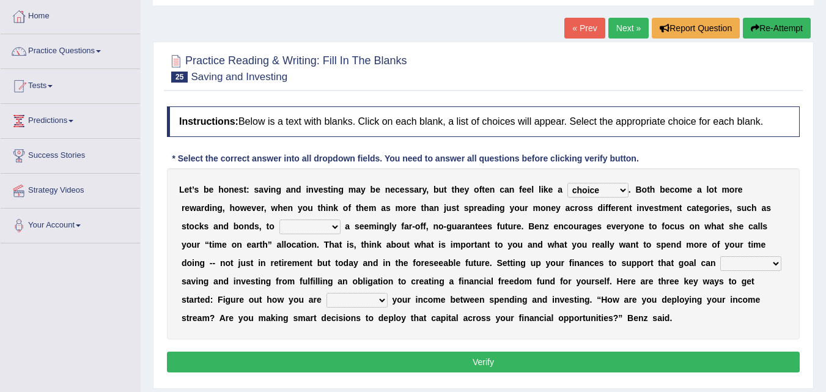
click at [279, 220] on select "fulminate fund categorize fend" at bounding box center [309, 227] width 61 height 15
click at [746, 261] on select "transcend transact transport transform" at bounding box center [750, 263] width 61 height 15
select select "transform"
click at [720, 256] on select "transcend transact transport transform" at bounding box center [750, 263] width 61 height 15
click at [347, 303] on select "affording spiking allocating delegating" at bounding box center [357, 300] width 61 height 15
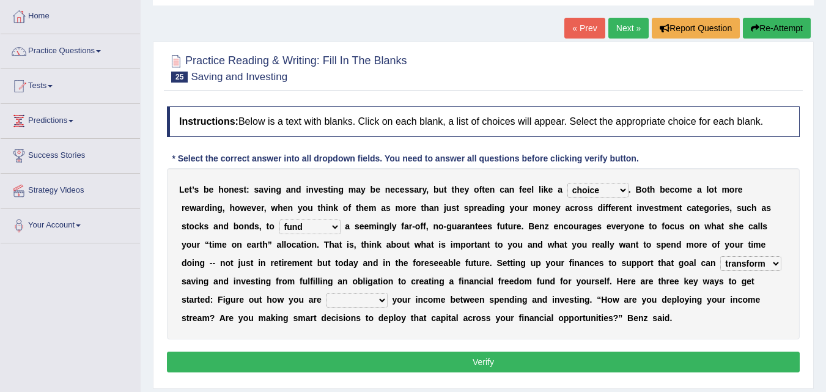
select select "affording"
click at [327, 293] on select "affording spiking allocating delegating" at bounding box center [357, 300] width 61 height 15
click at [444, 365] on button "Verify" at bounding box center [483, 362] width 633 height 21
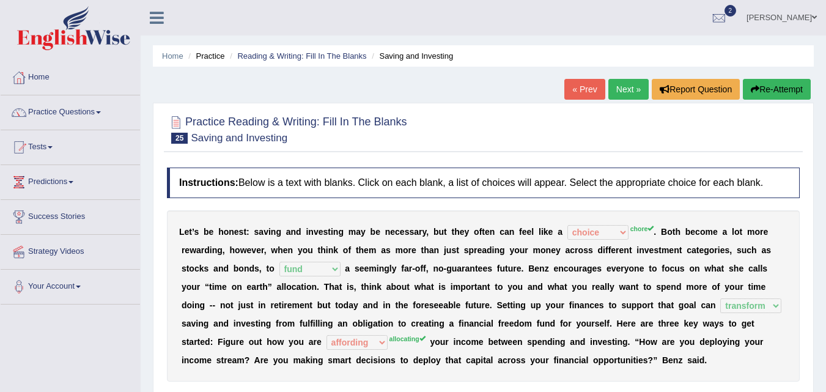
click at [772, 86] on button "Re-Attempt" at bounding box center [777, 89] width 68 height 21
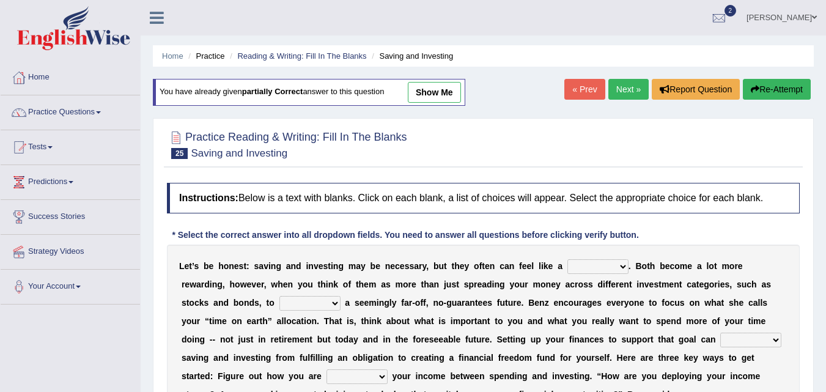
click at [609, 271] on select "nuance choice recidivist chore" at bounding box center [597, 266] width 61 height 15
select select "chore"
click at [567, 259] on select "nuance choice recidivist chore" at bounding box center [597, 266] width 61 height 15
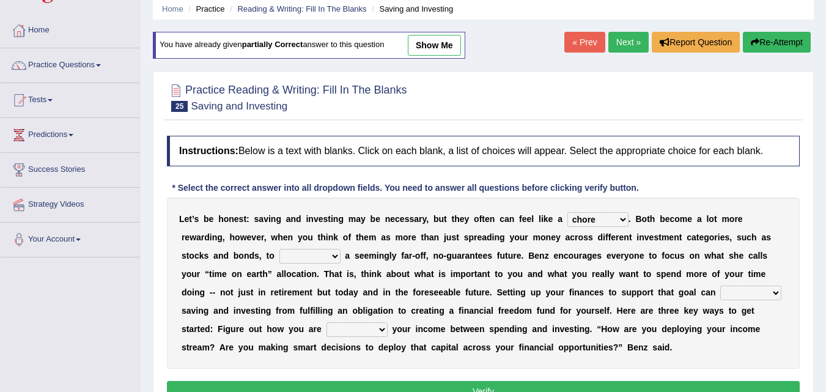
scroll to position [122, 0]
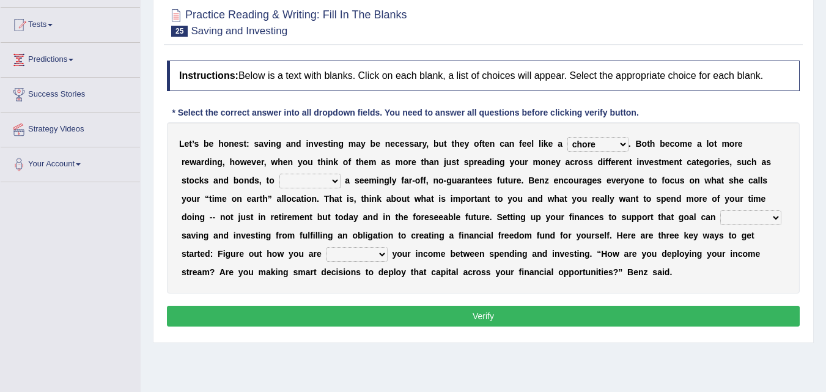
click at [308, 182] on select "fulminate fund categorize fend" at bounding box center [309, 181] width 61 height 15
select select "fund"
click at [279, 174] on select "fulminate fund categorize fend" at bounding box center [309, 181] width 61 height 15
click at [747, 213] on select "transcend transact transport transform" at bounding box center [750, 217] width 61 height 15
select select "transform"
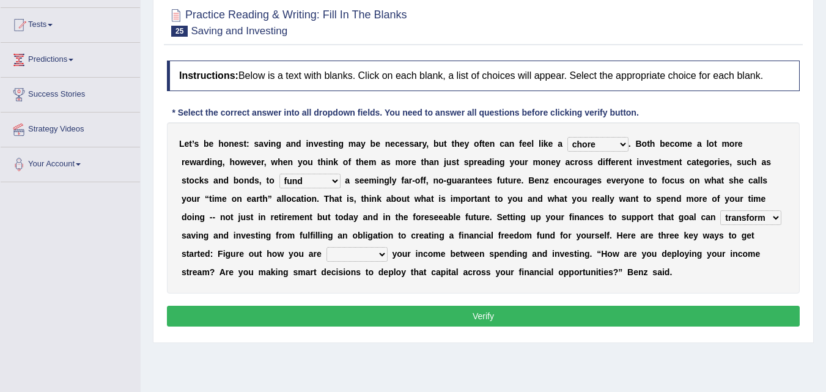
click at [720, 210] on select "transcend transact transport transform" at bounding box center [750, 217] width 61 height 15
click at [367, 249] on select "affording spiking allocating delegating" at bounding box center [357, 254] width 61 height 15
select select "affording"
click at [327, 247] on select "affording spiking allocating delegating" at bounding box center [357, 254] width 61 height 15
click at [386, 252] on select "affording spiking allocating delegating" at bounding box center [357, 254] width 61 height 15
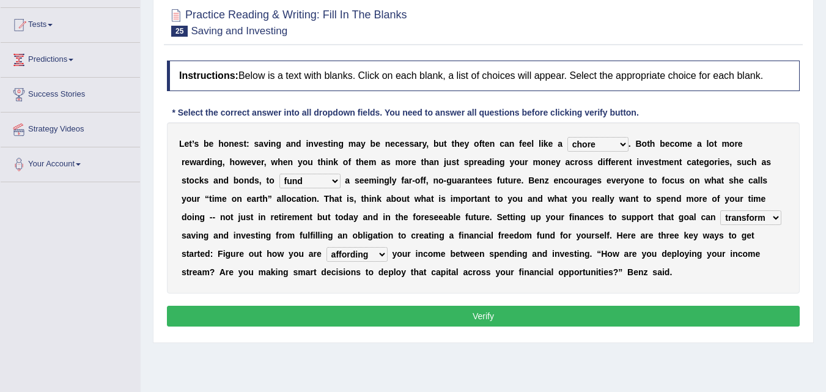
click at [386, 253] on select "affording spiking allocating delegating" at bounding box center [357, 254] width 61 height 15
click at [335, 182] on select "fulminate fund categorize fend" at bounding box center [309, 181] width 61 height 15
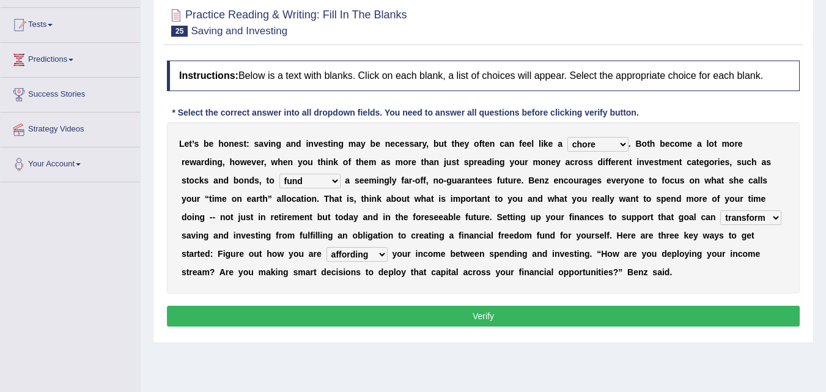
click at [621, 146] on select "nuance choice recidivist chore" at bounding box center [597, 144] width 61 height 15
click at [778, 218] on select "transcend transact transport transform" at bounding box center [750, 217] width 61 height 15
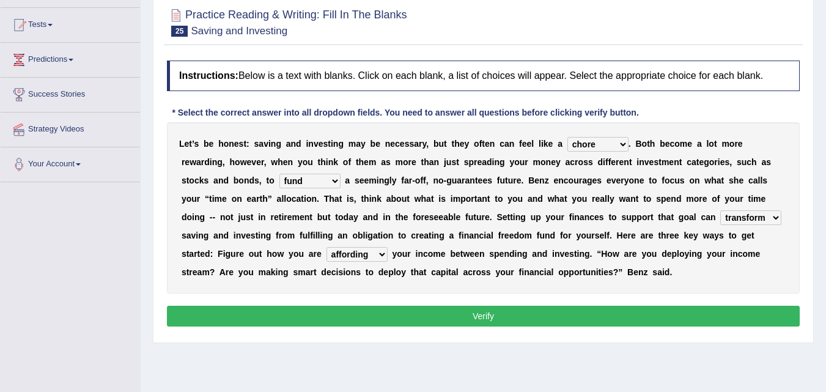
click at [778, 218] on select "transcend transact transport transform" at bounding box center [750, 217] width 61 height 15
click at [635, 314] on button "Verify" at bounding box center [483, 316] width 633 height 21
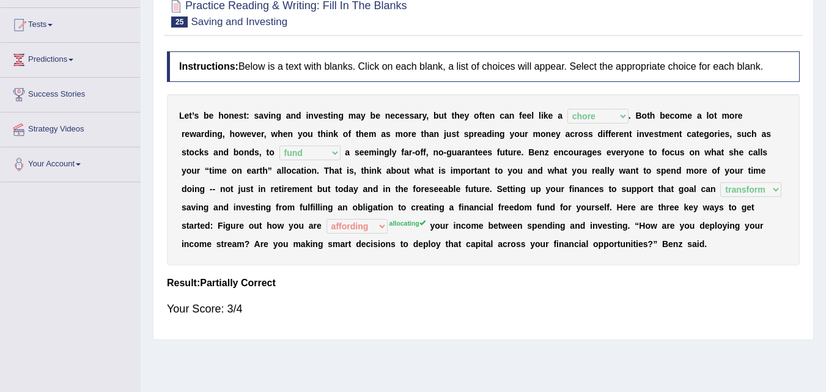
click at [519, 282] on h4 "Result:" at bounding box center [483, 283] width 633 height 11
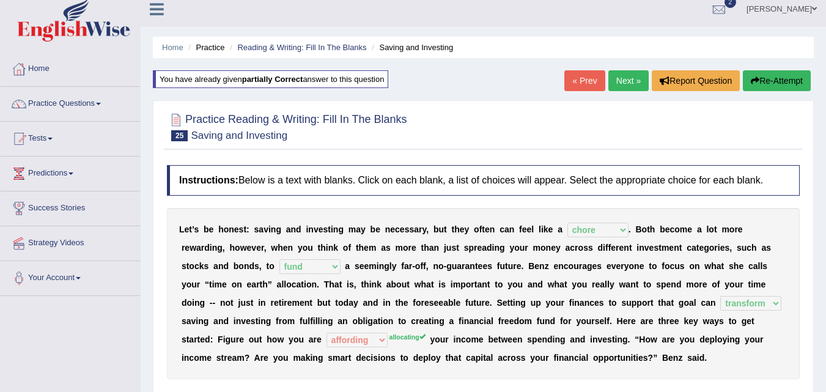
scroll to position [8, 0]
click at [618, 83] on link "Next »" at bounding box center [628, 81] width 40 height 21
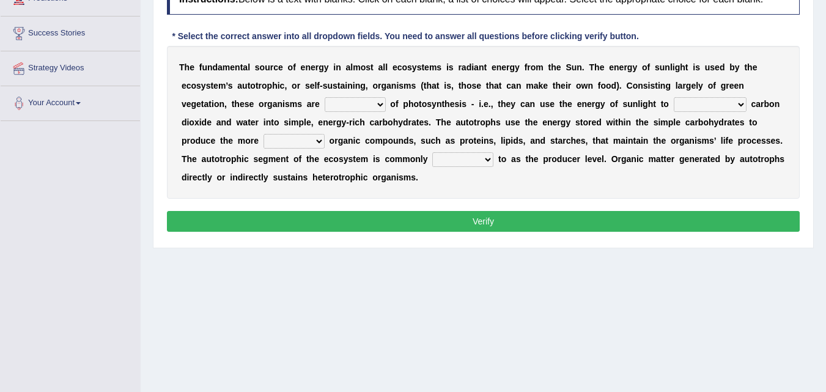
click at [354, 104] on select "aware capable proud guilty" at bounding box center [355, 104] width 61 height 15
select select "aware"
click at [325, 97] on select "aware capable proud guilty" at bounding box center [355, 104] width 61 height 15
click at [375, 105] on select "aware capable proud guilty" at bounding box center [355, 104] width 61 height 15
click at [371, 190] on div "T h e f u n d a m e n t a l s o u r c e o f e n e r g y i n a l m o s t a l l e…" at bounding box center [483, 122] width 633 height 153
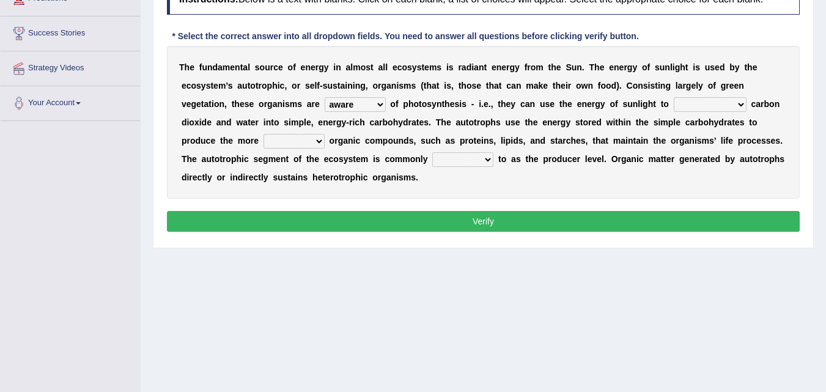
click at [695, 100] on select "communicate build convert force" at bounding box center [710, 104] width 73 height 15
select select "build"
click at [674, 97] on select "communicate build convert force" at bounding box center [710, 104] width 73 height 15
click at [292, 145] on select "normal complex authentic futile" at bounding box center [294, 141] width 61 height 15
click at [264, 134] on select "normal complex authentic futile" at bounding box center [294, 141] width 61 height 15
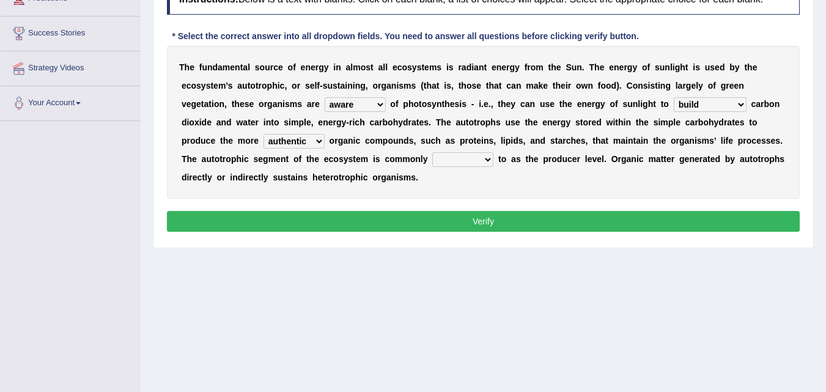
click at [309, 141] on select "normal complex authentic futile" at bounding box center [294, 141] width 61 height 15
select select "complex"
click at [264, 134] on select "normal complex authentic futile" at bounding box center [294, 141] width 61 height 15
click at [474, 157] on select "made known provided referred" at bounding box center [462, 159] width 61 height 15
select select "provided"
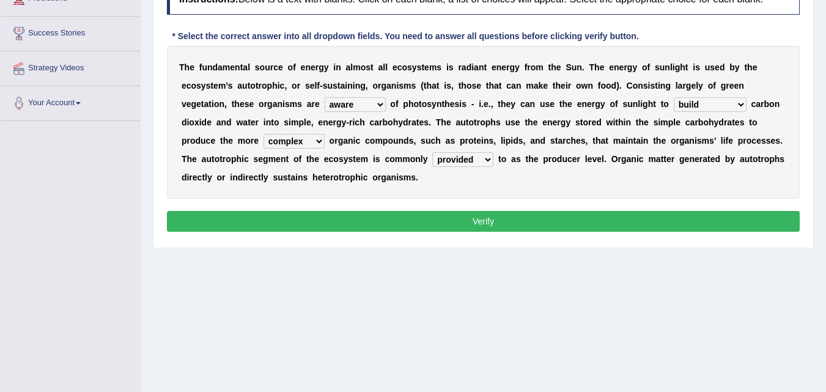
click at [432, 152] on select "made known provided referred" at bounding box center [462, 159] width 61 height 15
click at [522, 226] on button "Verify" at bounding box center [483, 221] width 633 height 21
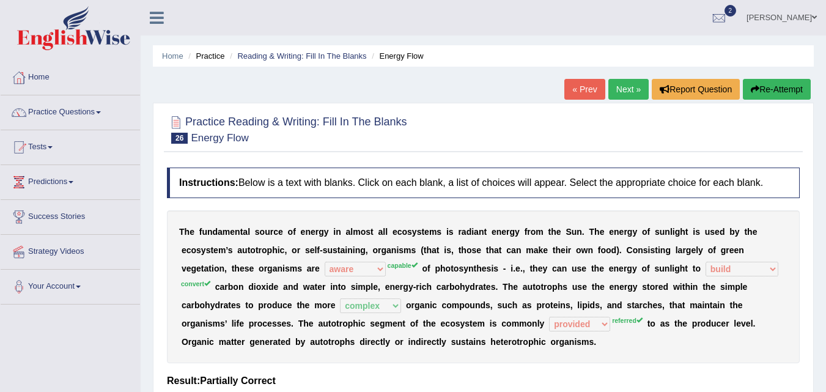
click at [698, 198] on h4 "Instructions: Below is a text with blanks. Click on each blank, a list of choic…" at bounding box center [483, 183] width 633 height 31
click at [693, 206] on div "Instructions: Below is a text with blanks. Click on each blank, a list of choic…" at bounding box center [483, 296] width 639 height 270
click at [684, 199] on div "Instructions: Below is a text with blanks. Click on each blank, a list of choic…" at bounding box center [483, 296] width 639 height 270
click at [612, 90] on link "Next »" at bounding box center [628, 89] width 40 height 21
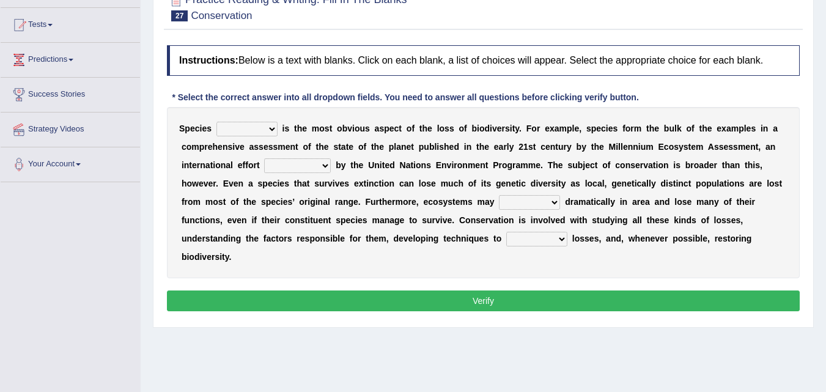
scroll to position [122, 0]
click at [243, 131] on select "richness extinction migration diversity" at bounding box center [246, 129] width 61 height 15
select select "extinction"
click at [216, 122] on select "richness extinction migration diversity" at bounding box center [246, 129] width 61 height 15
click at [287, 166] on select "confounded consulted converted coordinated" at bounding box center [297, 165] width 67 height 15
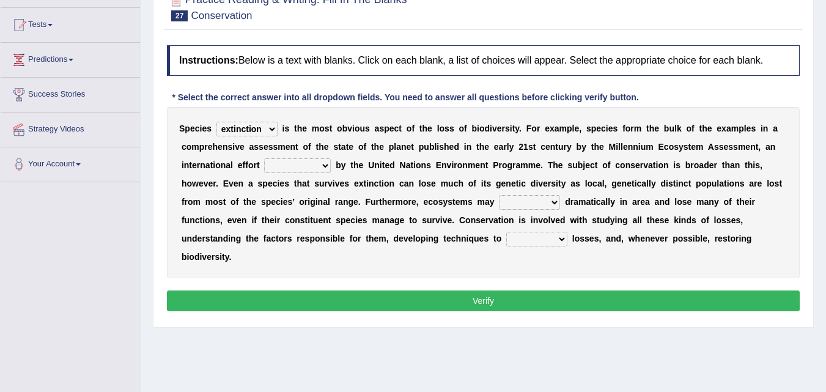
select select "coordinated"
click at [264, 158] on select "confounded consulted converted coordinated" at bounding box center [297, 165] width 67 height 15
click at [547, 203] on select "expand remain shrink extend" at bounding box center [529, 202] width 61 height 15
select select "extend"
click at [499, 195] on select "expand remain shrink extend" at bounding box center [529, 202] width 61 height 15
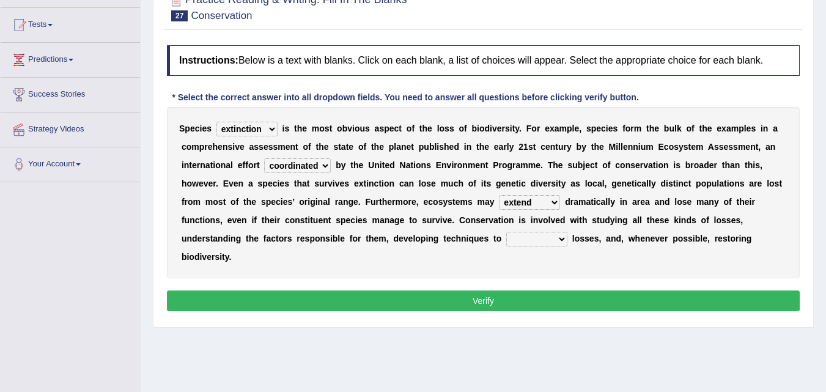
click at [553, 235] on select "prevent praise accelerate prompt" at bounding box center [536, 239] width 61 height 15
select select "prevent"
click at [506, 232] on select "prevent praise accelerate prompt" at bounding box center [536, 239] width 61 height 15
click at [536, 301] on button "Verify" at bounding box center [483, 300] width 633 height 21
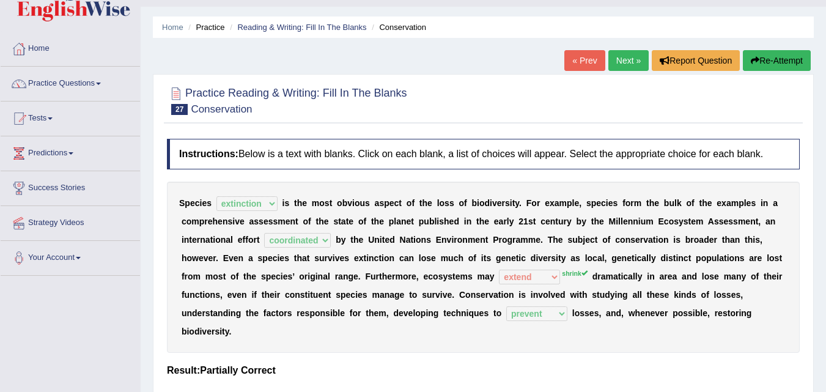
scroll to position [0, 0]
